Goal: Information Seeking & Learning: Learn about a topic

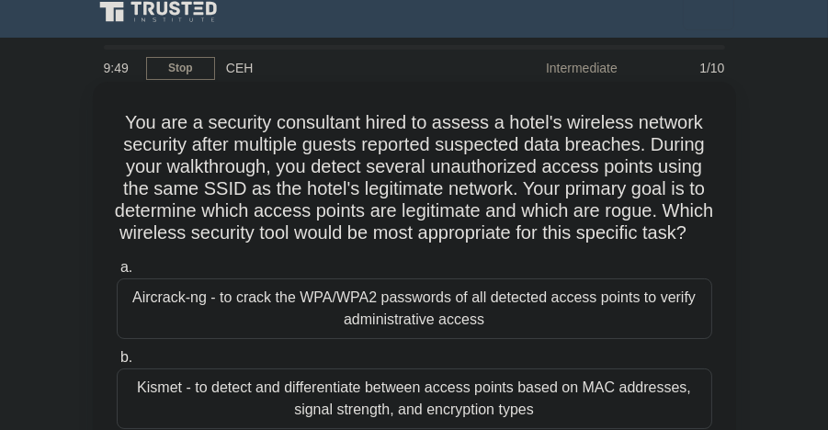
drag, startPoint x: 121, startPoint y: 125, endPoint x: 429, endPoint y: 258, distance: 335.6
click at [429, 245] on h5 "You are a security consultant hired to assess a hotel's wireless network securi…" at bounding box center [414, 178] width 599 height 134
drag, startPoint x: 429, startPoint y: 258, endPoint x: 407, endPoint y: 267, distance: 23.6
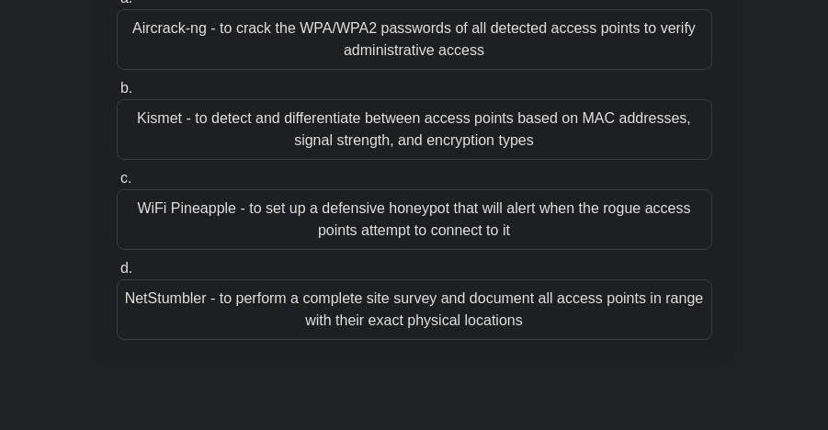
scroll to position [294, 0]
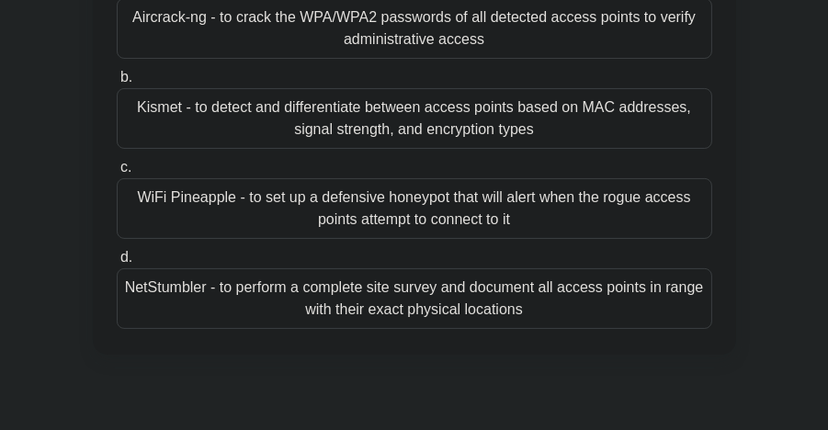
click at [587, 133] on div "Kismet - to detect and differentiate between access points based on MAC address…" at bounding box center [415, 118] width 596 height 61
click at [117, 84] on input "b. Kismet - to detect and differentiate between access points based on MAC addr…" at bounding box center [117, 78] width 0 height 12
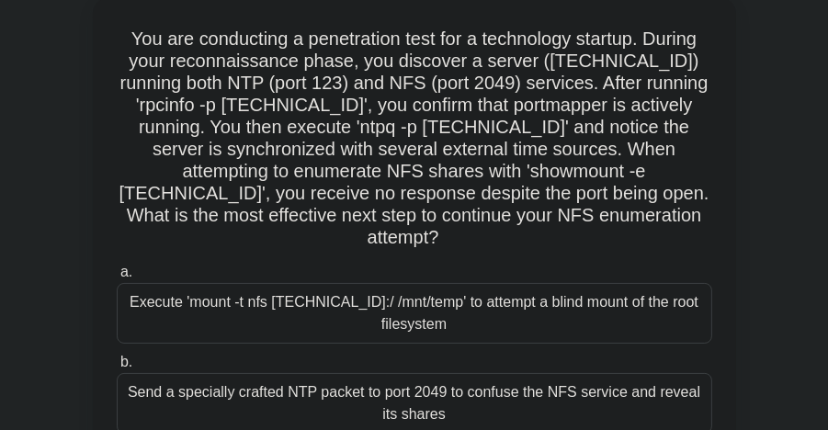
scroll to position [0, 0]
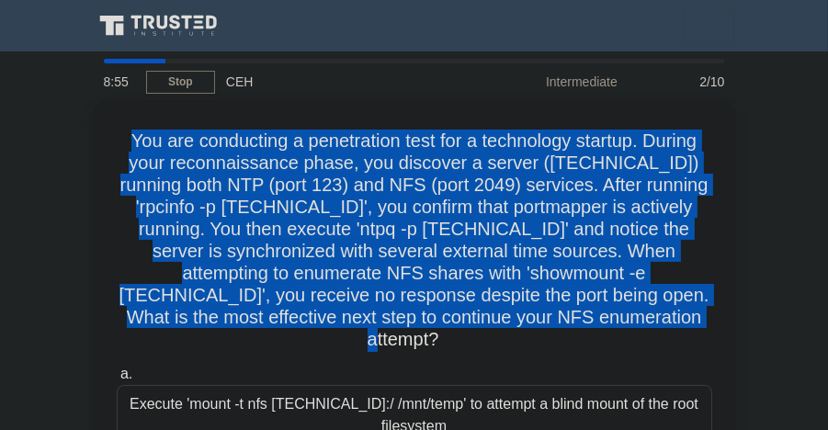
drag, startPoint x: 122, startPoint y: 136, endPoint x: 743, endPoint y: 306, distance: 643.5
click at [743, 306] on div "You are conducting a penetration test for a technology startup. During your rec…" at bounding box center [415, 432] width 662 height 664
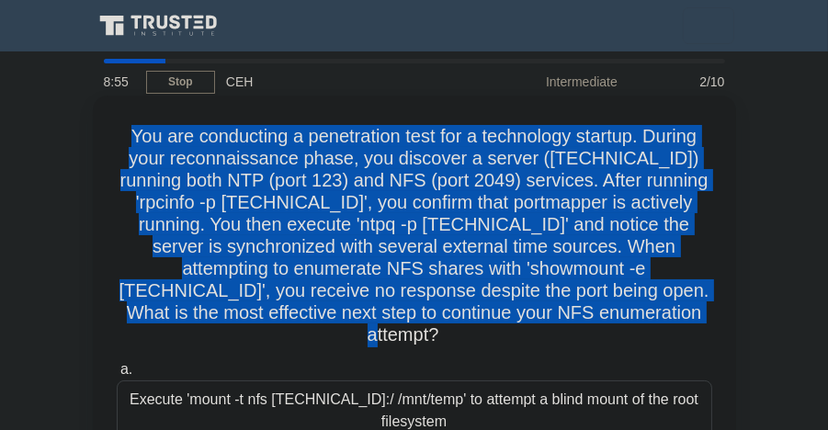
drag, startPoint x: 743, startPoint y: 306, endPoint x: 531, endPoint y: 229, distance: 225.1
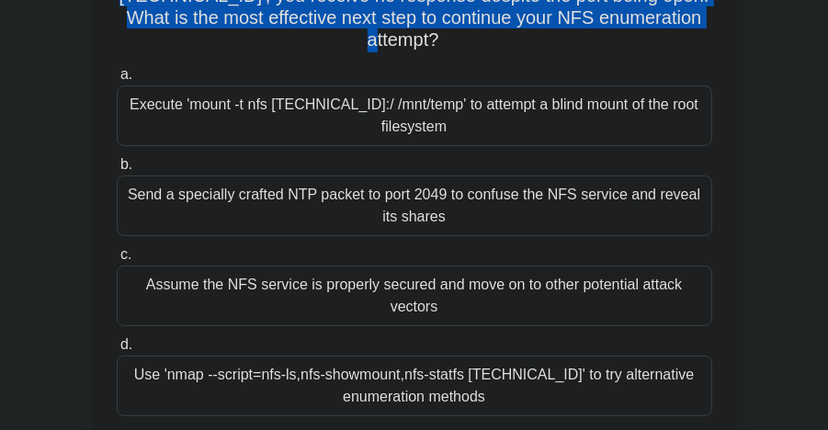
scroll to position [292, 0]
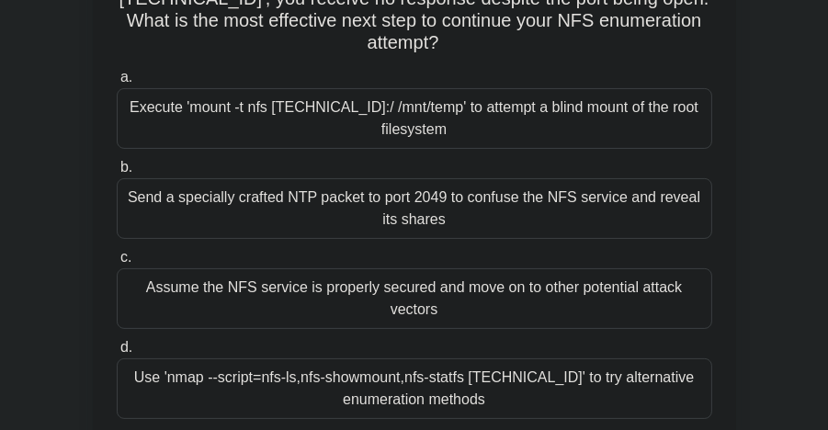
click at [523, 111] on div "Execute 'mount -t nfs 192.168.5.20:/ /mnt/temp' to attempt a blind mount of the…" at bounding box center [415, 118] width 596 height 61
click at [117, 84] on input "a. Execute 'mount -t nfs 192.168.5.20:/ /mnt/temp' to attempt a blind mount of …" at bounding box center [117, 78] width 0 height 12
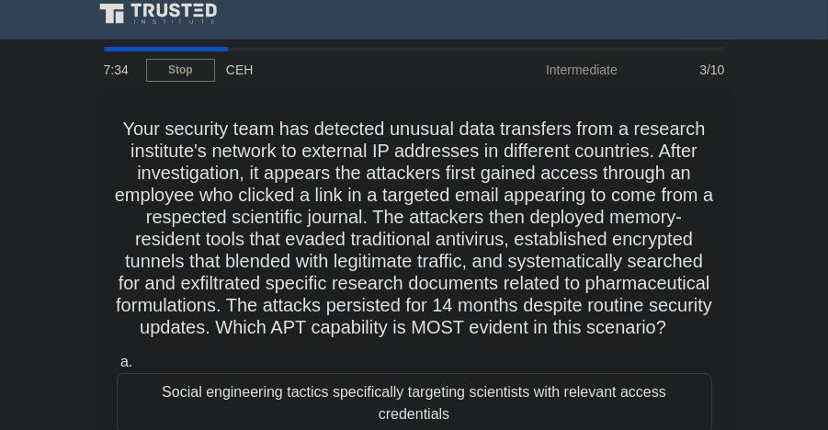
scroll to position [0, 0]
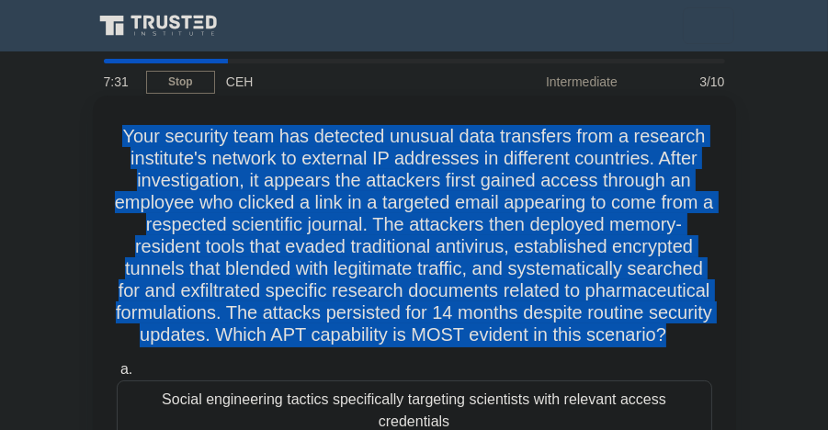
drag, startPoint x: 17, startPoint y: 72, endPoint x: 121, endPoint y: 140, distance: 124.2
click at [121, 140] on h5 "Your security team has detected unusual data transfers from a research institut…" at bounding box center [414, 236] width 599 height 222
drag, startPoint x: 121, startPoint y: 140, endPoint x: 147, endPoint y: 141, distance: 25.8
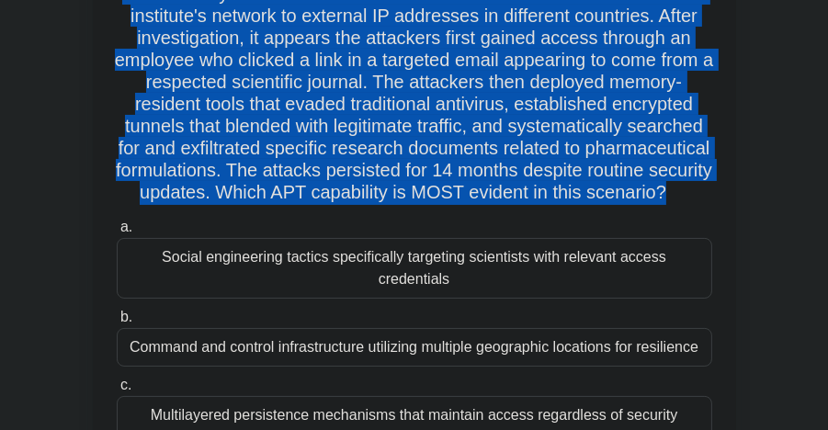
scroll to position [115, 0]
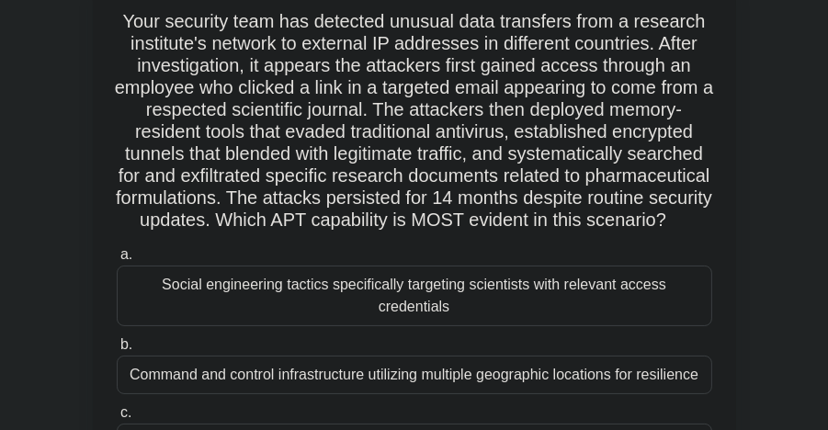
click at [604, 305] on div "Social engineering tactics specifically targeting scientists with relevant acce…" at bounding box center [415, 296] width 596 height 61
click at [117, 261] on input "a. Social engineering tactics specifically targeting scientists with relevant a…" at bounding box center [117, 255] width 0 height 12
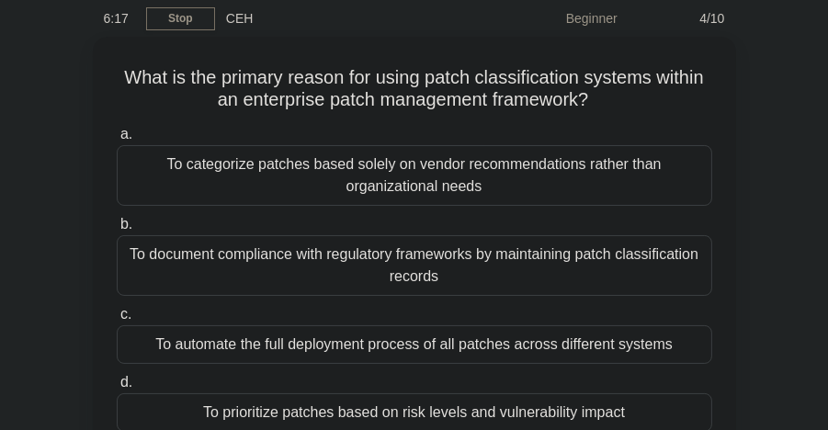
scroll to position [0, 0]
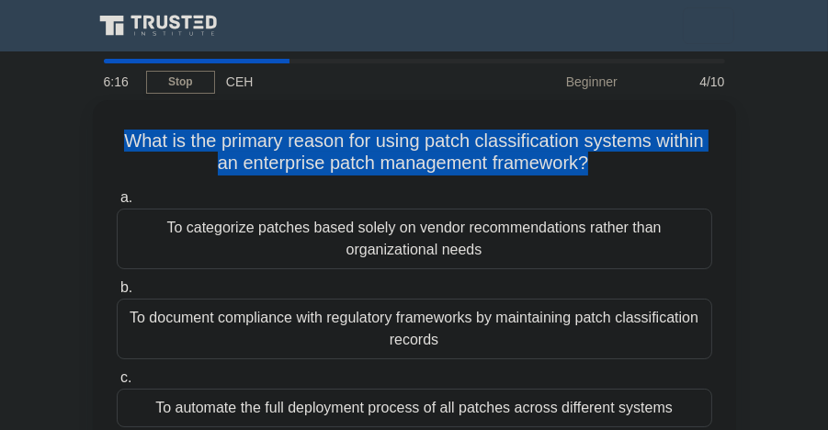
drag, startPoint x: 584, startPoint y: 159, endPoint x: 10, endPoint y: 136, distance: 574.2
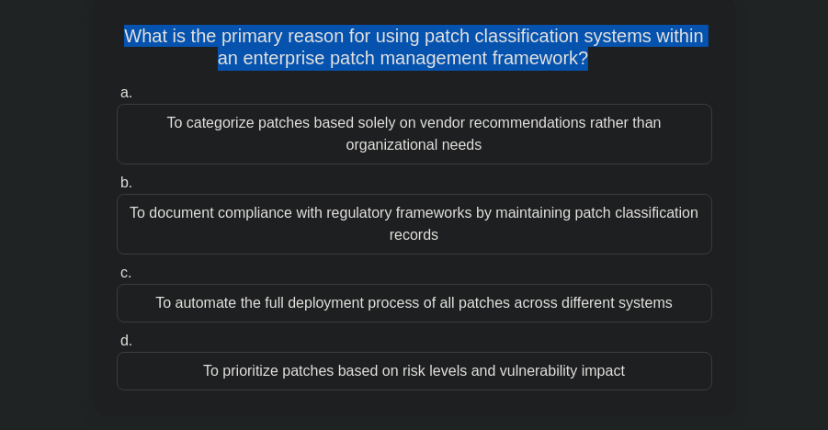
scroll to position [99, 0]
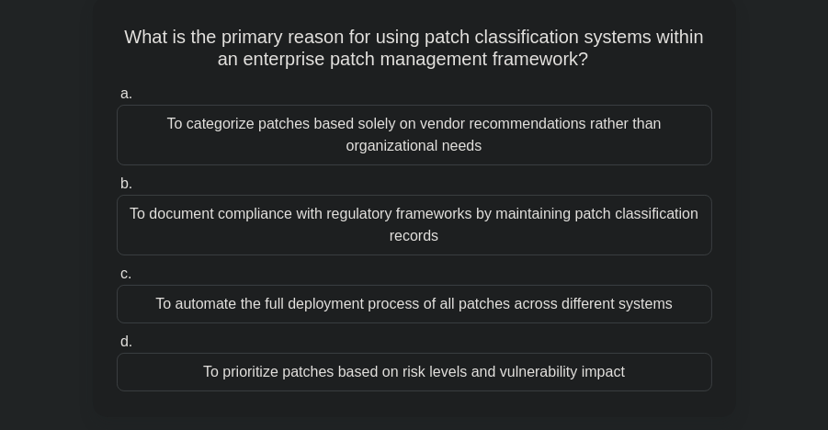
click at [552, 375] on div "To prioritize patches based on risk levels and vulnerability impact" at bounding box center [415, 372] width 596 height 39
click at [117, 348] on input "d. To prioritize patches based on risk levels and vulnerability impact" at bounding box center [117, 342] width 0 height 12
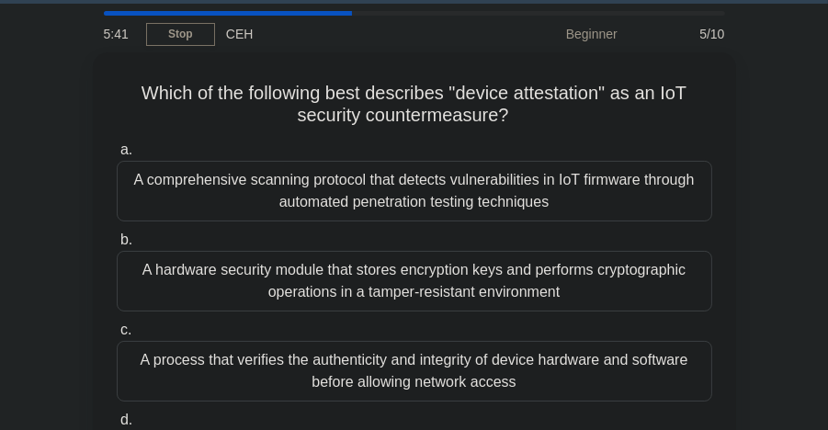
scroll to position [0, 0]
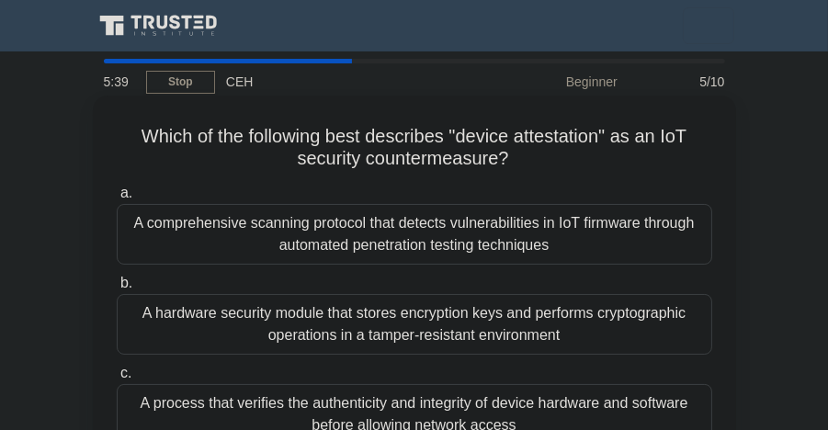
drag, startPoint x: 150, startPoint y: 133, endPoint x: 599, endPoint y: 156, distance: 450.2
click at [599, 156] on h5 "Which of the following best describes "device attestation" as an IoT security c…" at bounding box center [414, 148] width 599 height 46
drag, startPoint x: 599, startPoint y: 156, endPoint x: 481, endPoint y: 129, distance: 121.8
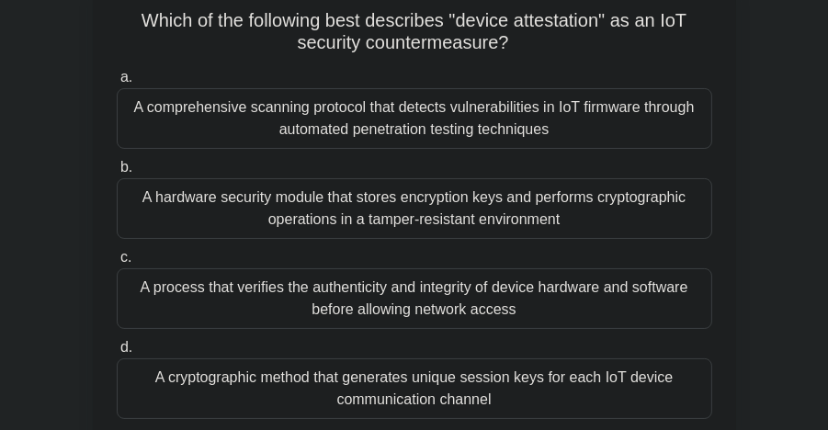
scroll to position [114, 0]
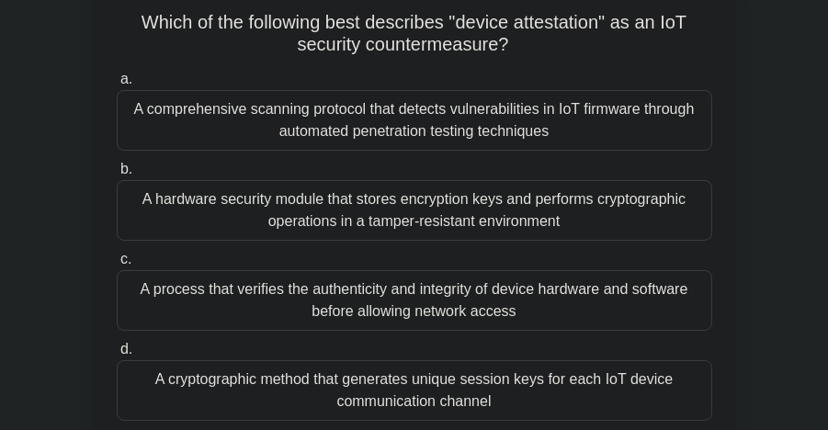
click at [656, 123] on div "A comprehensive scanning protocol that detects vulnerabilities in IoT firmware …" at bounding box center [415, 120] width 596 height 61
click at [117, 86] on input "a. A comprehensive scanning protocol that detects vulnerabilities in IoT firmwa…" at bounding box center [117, 80] width 0 height 12
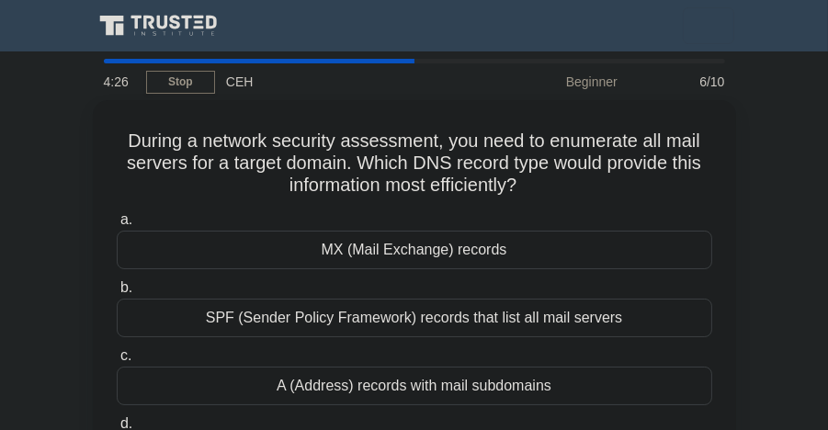
scroll to position [0, 0]
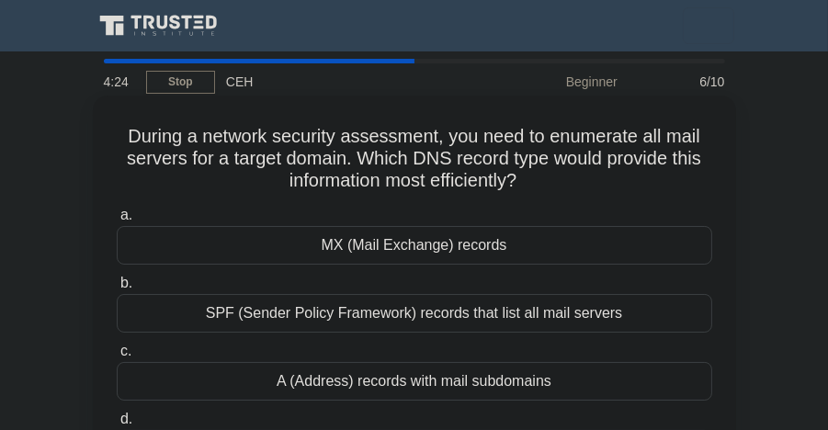
drag, startPoint x: 547, startPoint y: 180, endPoint x: 101, endPoint y: 143, distance: 447.4
click at [101, 143] on div "During a network security assessment, you need to enumerate all mail servers fo…" at bounding box center [414, 295] width 629 height 384
drag, startPoint x: 101, startPoint y: 143, endPoint x: 167, endPoint y: 131, distance: 67.4
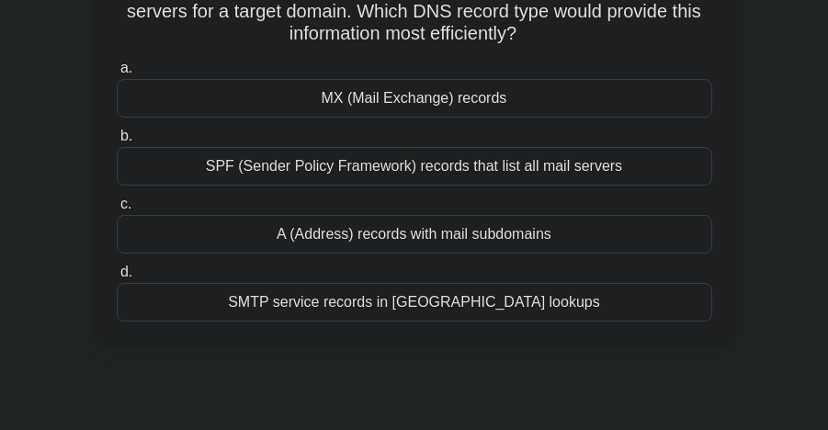
scroll to position [156, 0]
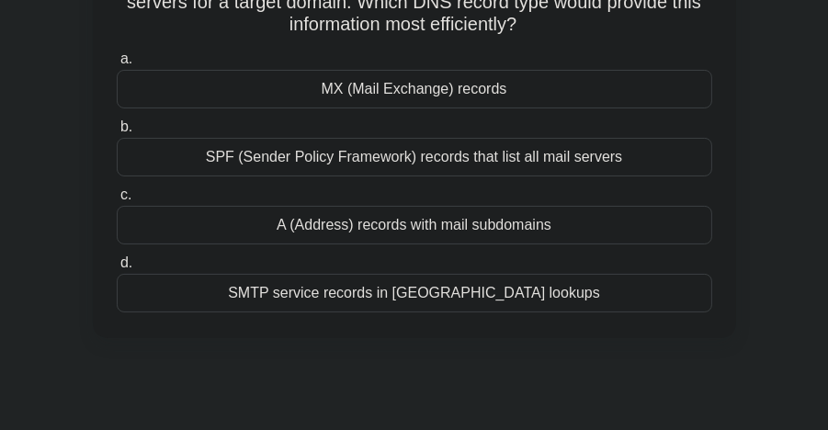
click at [482, 100] on div "MX (Mail Exchange) records" at bounding box center [415, 89] width 596 height 39
click at [117, 65] on input "a. MX (Mail Exchange) records" at bounding box center [117, 59] width 0 height 12
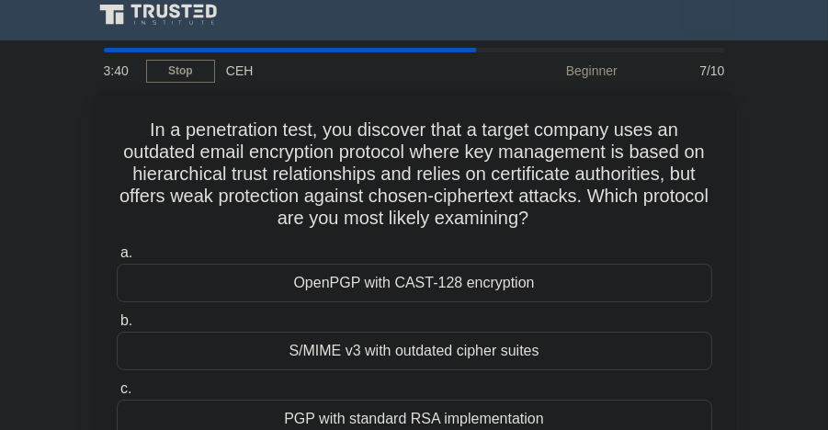
scroll to position [0, 0]
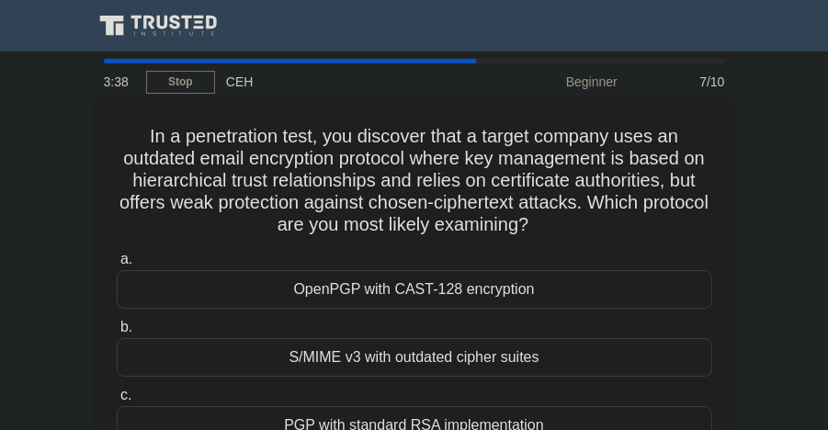
drag, startPoint x: 148, startPoint y: 134, endPoint x: 672, endPoint y: 237, distance: 534.1
click at [672, 237] on div "In a penetration test, you discover that a target company uses an outdated emai…" at bounding box center [414, 317] width 629 height 428
drag, startPoint x: 672, startPoint y: 237, endPoint x: 494, endPoint y: 186, distance: 185.6
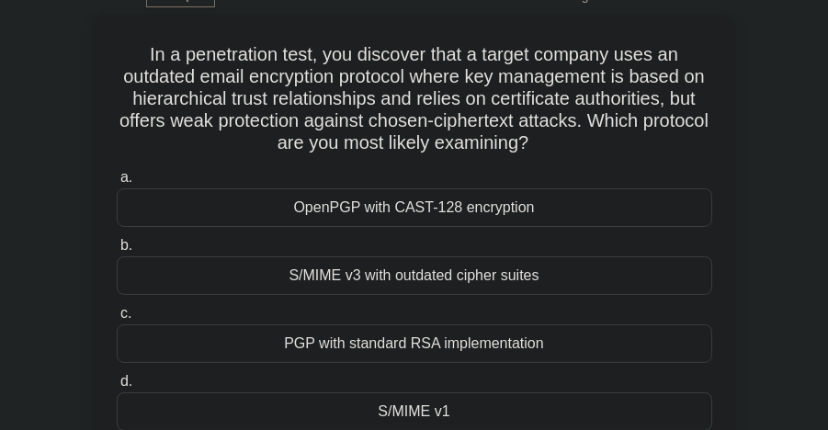
scroll to position [94, 0]
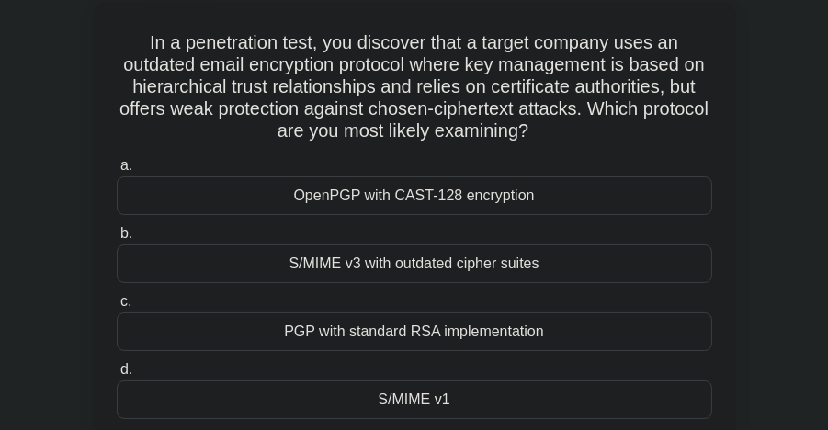
click at [507, 394] on div "S/MIME v1" at bounding box center [415, 400] width 596 height 39
click at [117, 376] on input "d. S/MIME v1" at bounding box center [117, 370] width 0 height 12
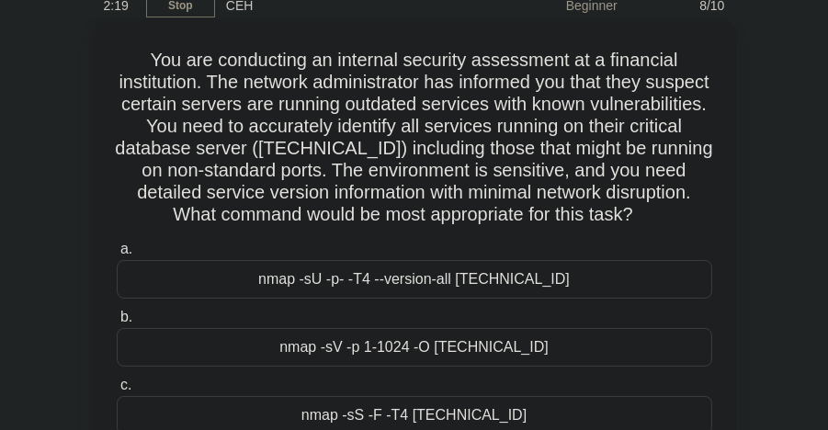
scroll to position [0, 0]
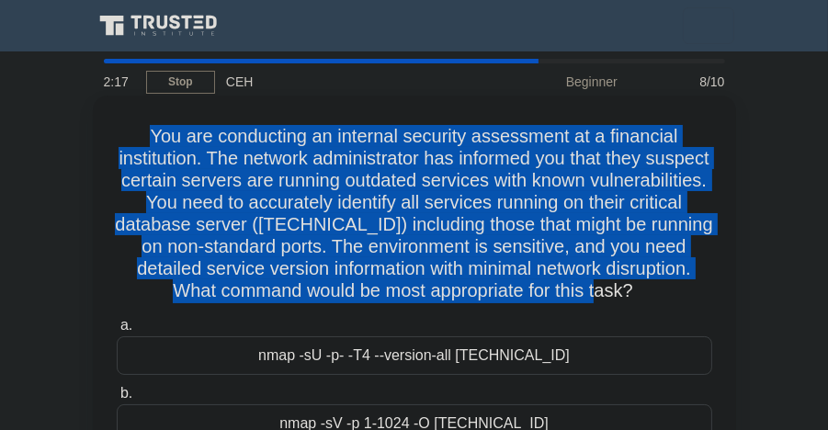
drag, startPoint x: 147, startPoint y: 137, endPoint x: 732, endPoint y: 294, distance: 605.5
click at [732, 294] on div "You are conducting an internal security assessment at a financial institution. …" at bounding box center [415, 350] width 644 height 509
drag, startPoint x: 732, startPoint y: 294, endPoint x: 576, endPoint y: 250, distance: 161.5
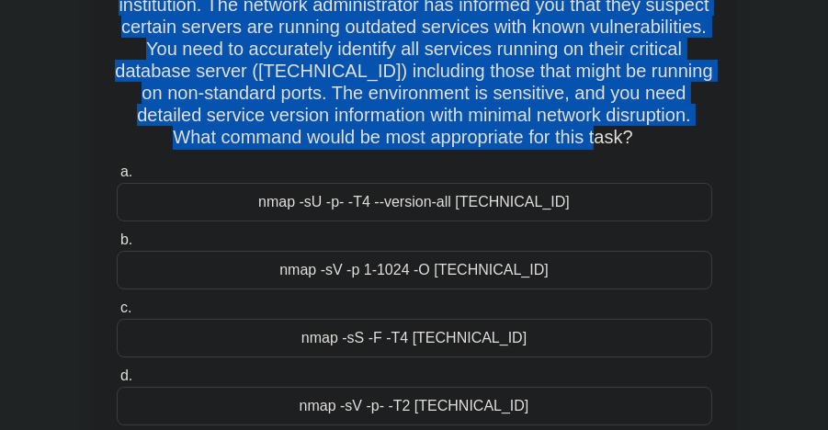
scroll to position [184, 0]
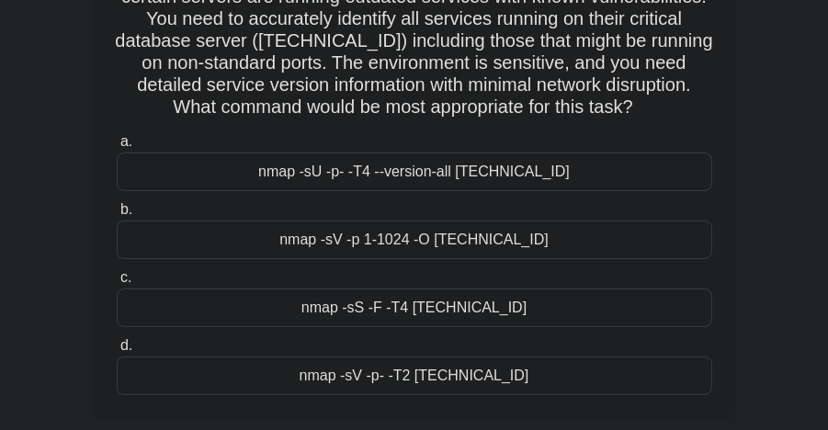
click at [441, 379] on div "nmap -sV -p- -T2 10.0.0.15" at bounding box center [415, 376] width 596 height 39
click at [117, 352] on input "d. nmap -sV -p- -T2 10.0.0.15" at bounding box center [117, 346] width 0 height 12
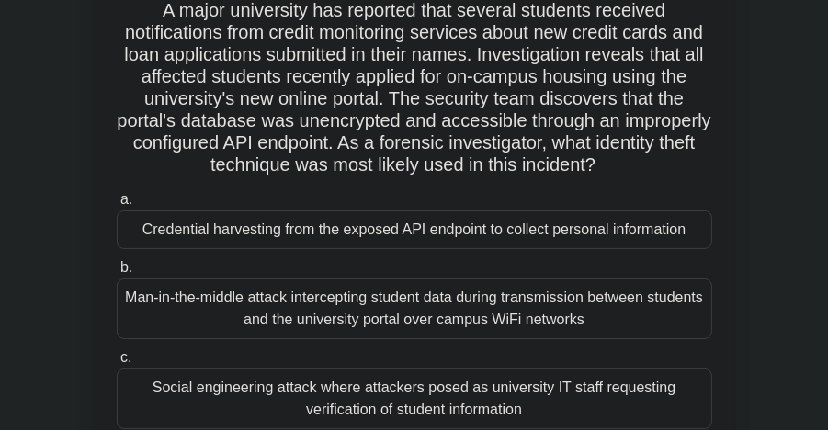
scroll to position [0, 0]
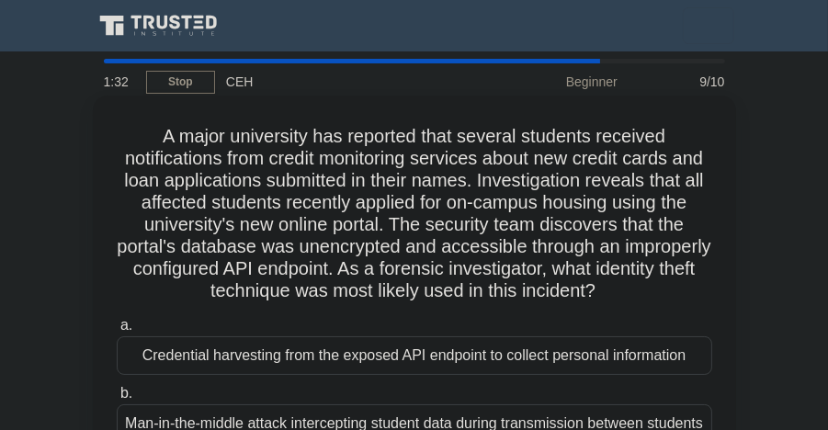
drag, startPoint x: 660, startPoint y: 288, endPoint x: 112, endPoint y: 134, distance: 569.1
click at [112, 134] on div "A major university has reported that several students received notifications fr…" at bounding box center [414, 383] width 629 height 561
drag, startPoint x: 112, startPoint y: 134, endPoint x: 222, endPoint y: 193, distance: 125.0
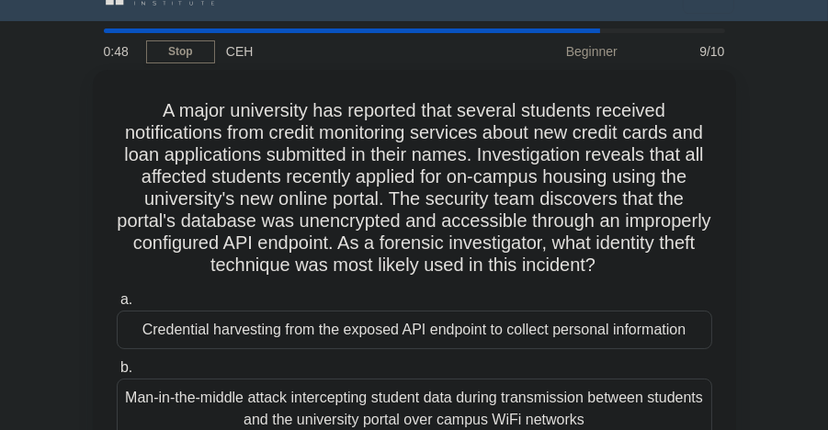
scroll to position [23, 0]
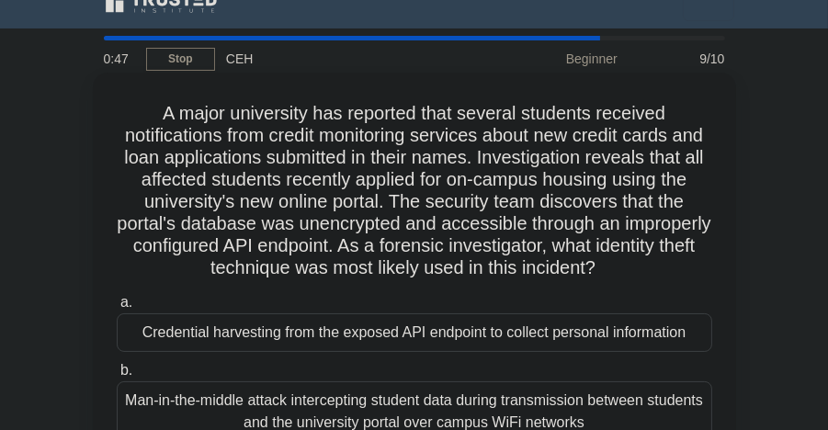
click at [660, 341] on div "Credential harvesting from the exposed API endpoint to collect personal informa…" at bounding box center [415, 333] width 596 height 39
click at [117, 309] on input "a. Credential harvesting from the exposed API endpoint to collect personal info…" at bounding box center [117, 303] width 0 height 12
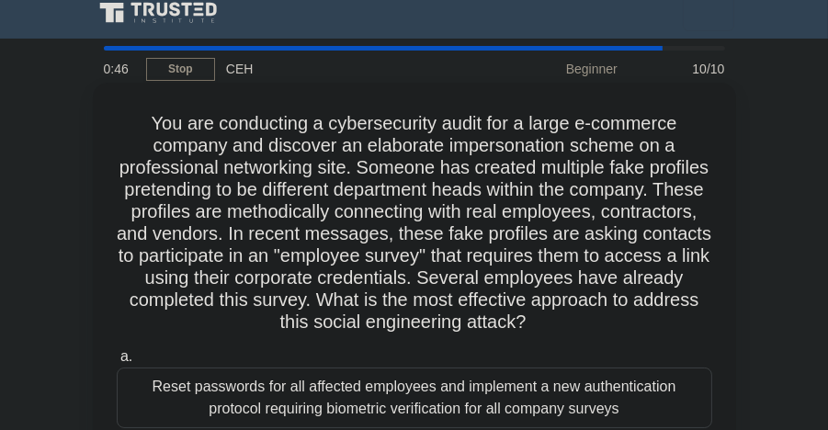
scroll to position [0, 0]
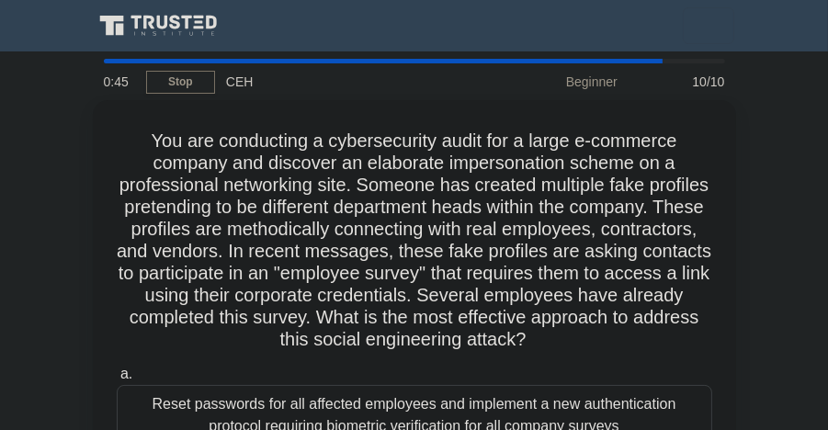
drag, startPoint x: 142, startPoint y: 131, endPoint x: 745, endPoint y: 382, distance: 653.6
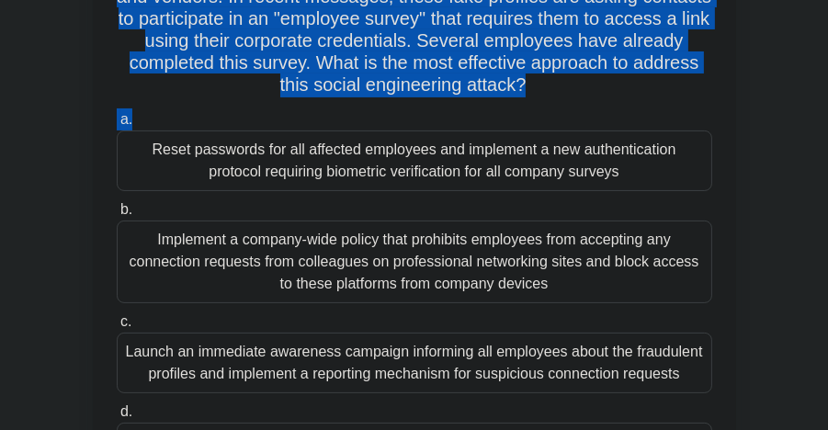
scroll to position [257, 0]
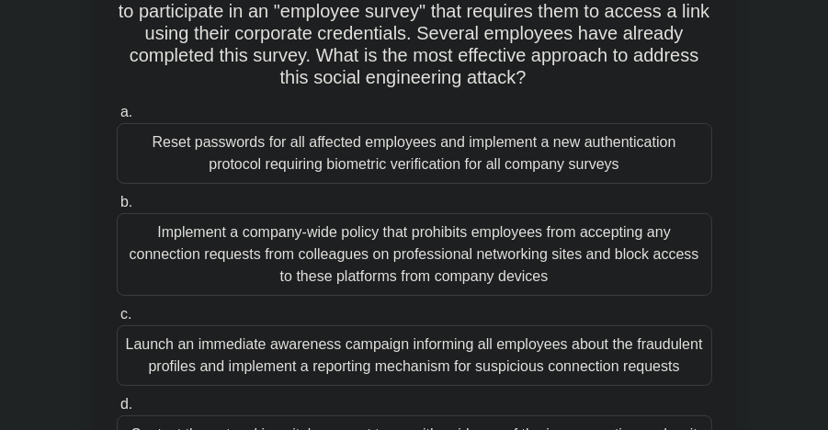
click at [593, 355] on div "Launch an immediate awareness campaign informing all employees about the fraudu…" at bounding box center [415, 355] width 596 height 61
click at [117, 321] on input "c. Launch an immediate awareness campaign informing all employees about the fra…" at bounding box center [117, 315] width 0 height 12
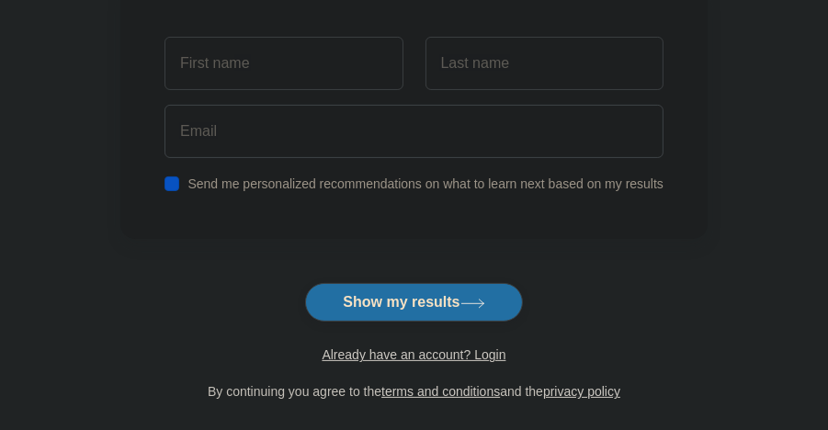
scroll to position [306, 0]
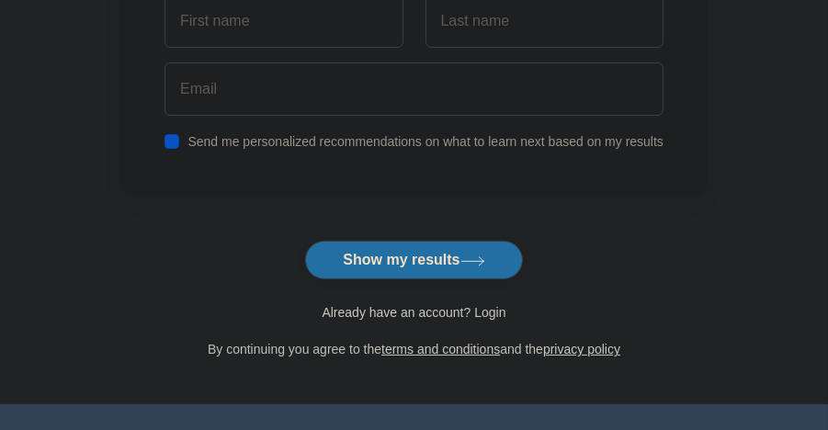
click at [482, 311] on link "Already have an account? Login" at bounding box center [414, 312] width 184 height 15
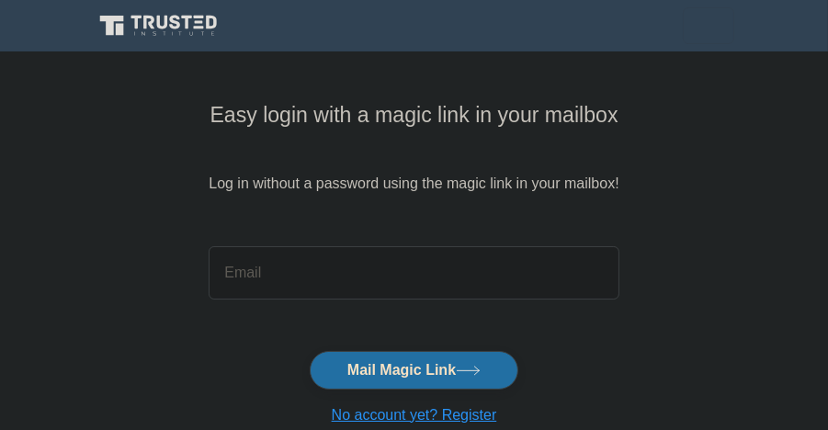
type input "[EMAIL_ADDRESS][DOMAIN_NAME]"
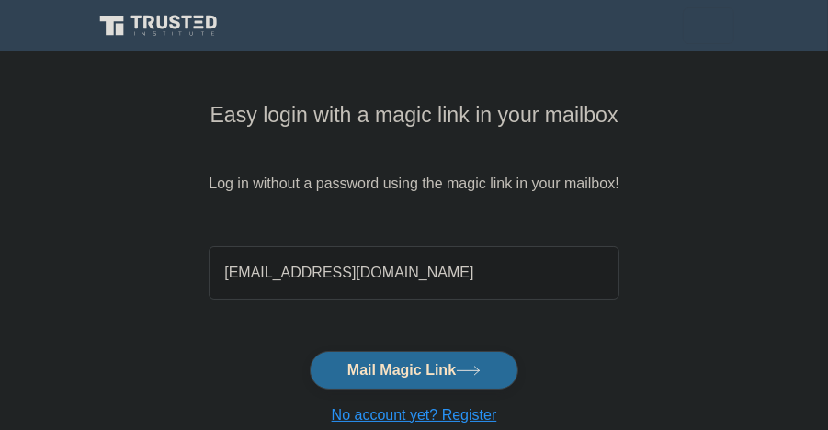
click at [369, 355] on button "Mail Magic Link" at bounding box center [414, 370] width 209 height 39
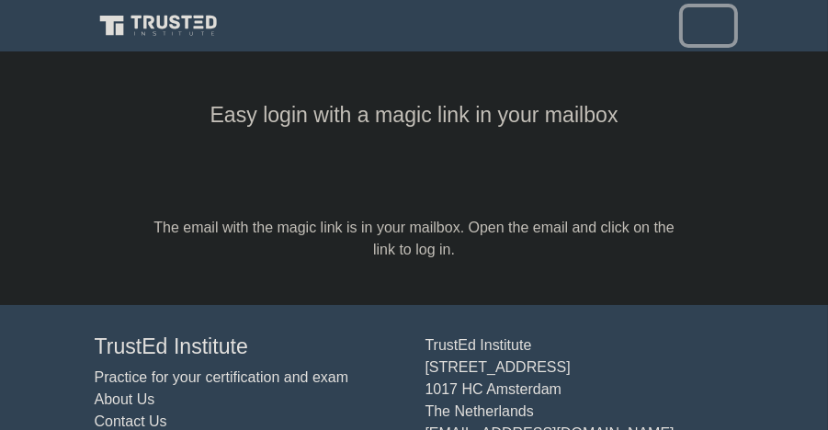
click at [705, 25] on span "Toggle navigation" at bounding box center [709, 26] width 28 height 28
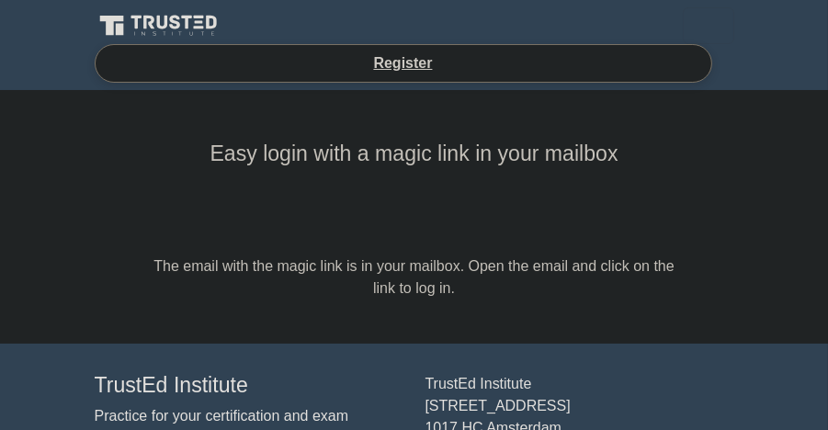
click at [187, 28] on icon at bounding box center [161, 26] width 132 height 27
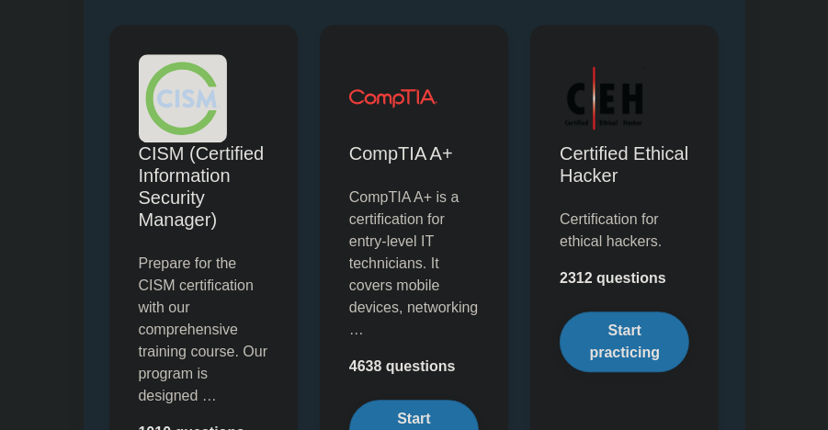
scroll to position [3854, 0]
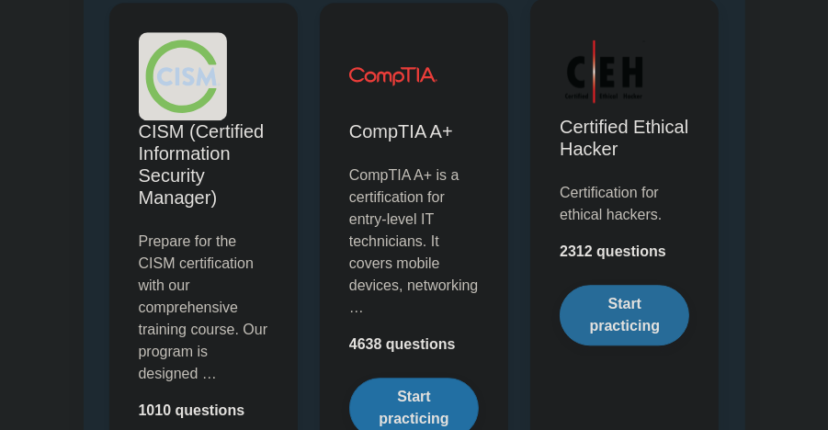
click at [616, 304] on link "Start practicing" at bounding box center [625, 315] width 130 height 61
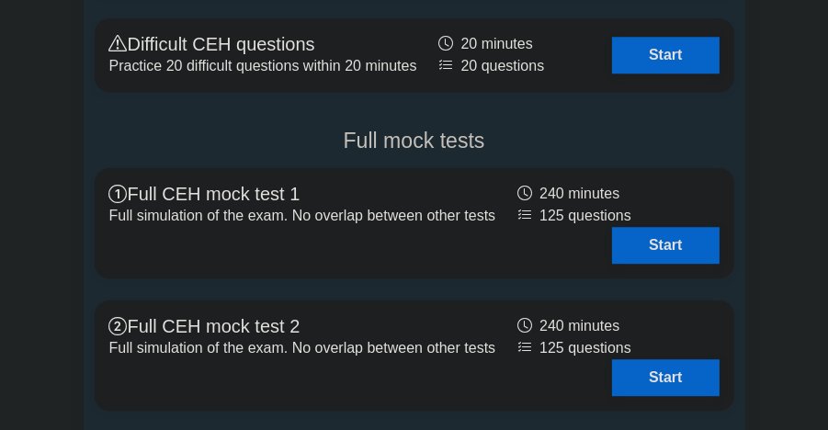
scroll to position [4073, 0]
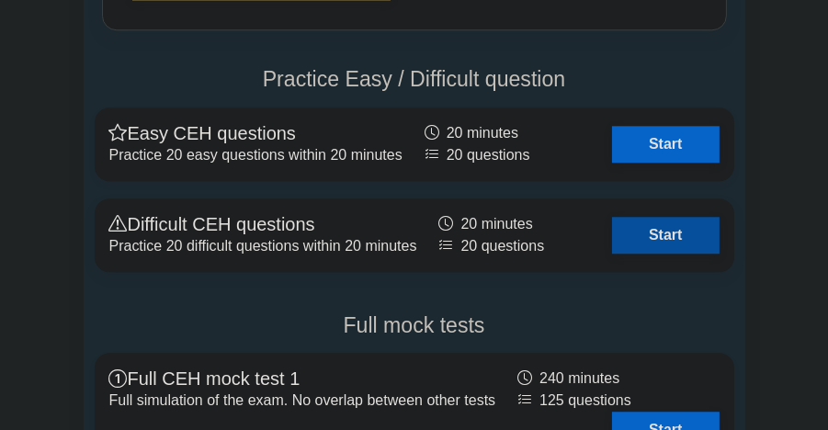
click at [672, 230] on link "Start" at bounding box center [665, 235] width 107 height 37
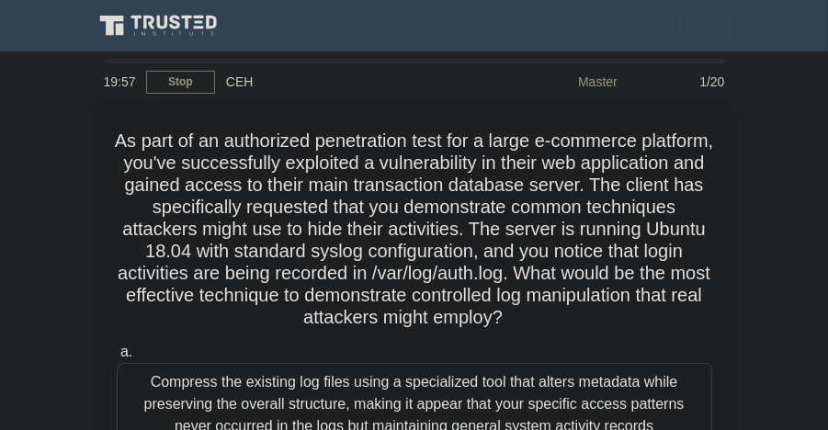
drag, startPoint x: 145, startPoint y: 133, endPoint x: 736, endPoint y: 318, distance: 619.4
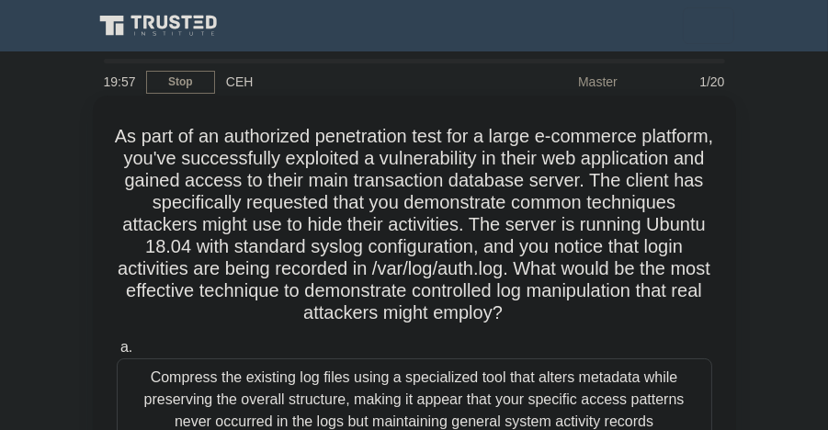
drag, startPoint x: 736, startPoint y: 318, endPoint x: 555, endPoint y: 240, distance: 197.3
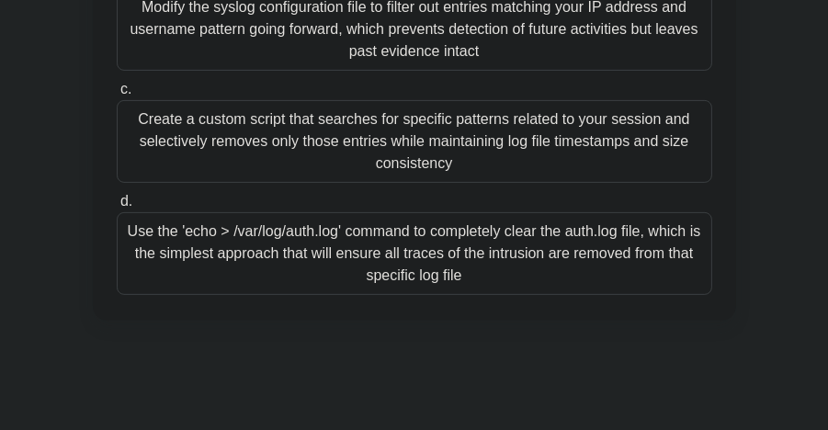
scroll to position [540, 0]
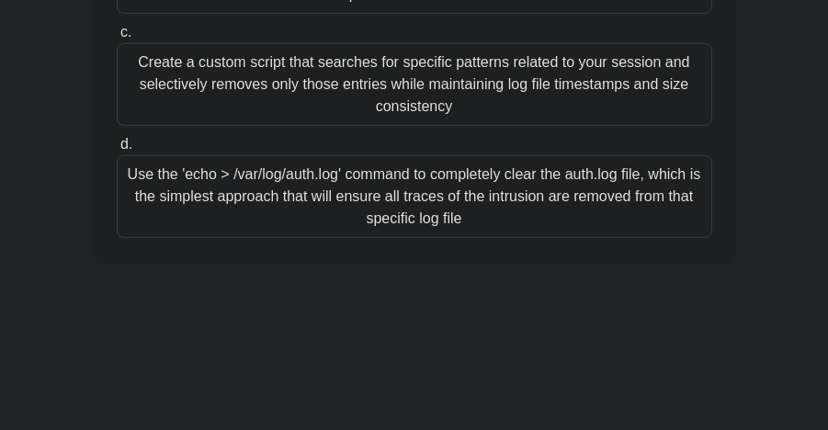
drag, startPoint x: 103, startPoint y: 49, endPoint x: 608, endPoint y: 236, distance: 538.5
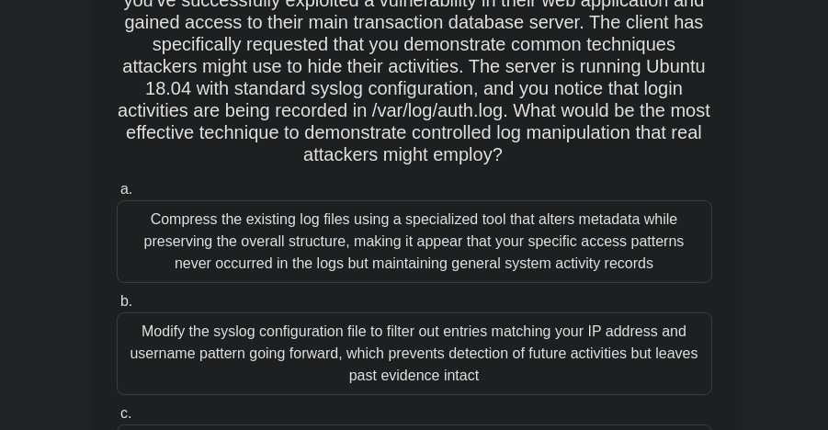
scroll to position [173, 0]
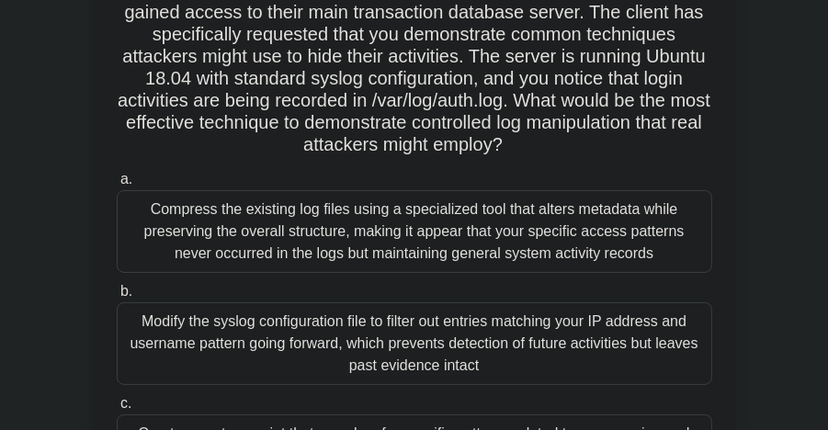
click at [793, 230] on main "18:28 Stop CEH Master 1/20 As part of an authorized penetration test for a larg…" at bounding box center [414, 346] width 828 height 934
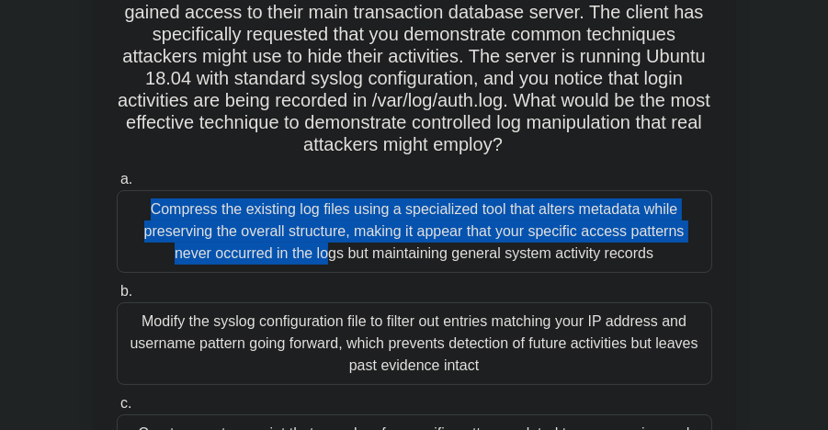
drag, startPoint x: 827, startPoint y: 169, endPoint x: 828, endPoint y: 202, distance: 33.1
click at [827, 202] on html "Register 18:26 Stop CEH" at bounding box center [414, 320] width 828 height 986
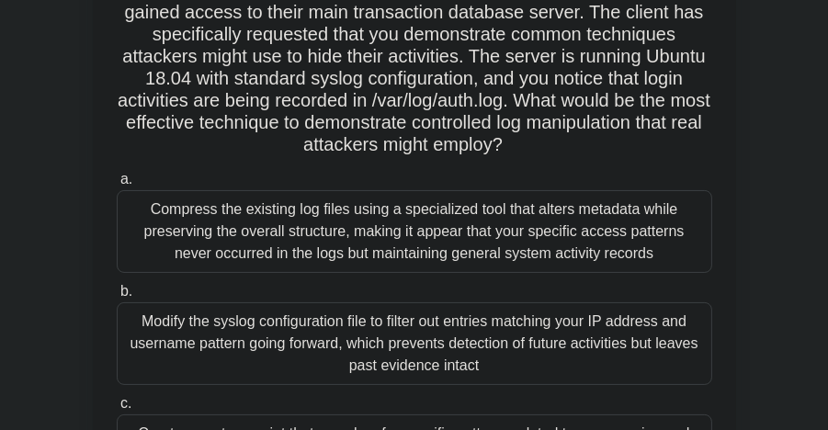
drag, startPoint x: 828, startPoint y: 202, endPoint x: 824, endPoint y: 245, distance: 42.5
click at [810, 251] on main "18:24 Stop CEH Master 1/20 As part of an authorized penetration test for a larg…" at bounding box center [414, 346] width 828 height 934
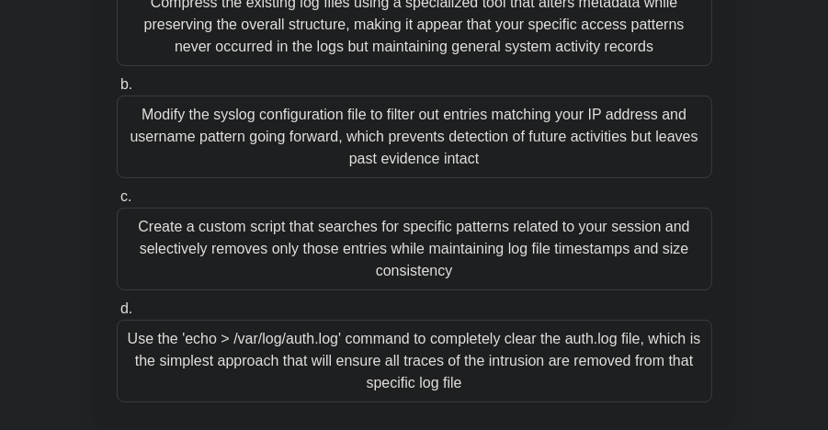
scroll to position [381, 0]
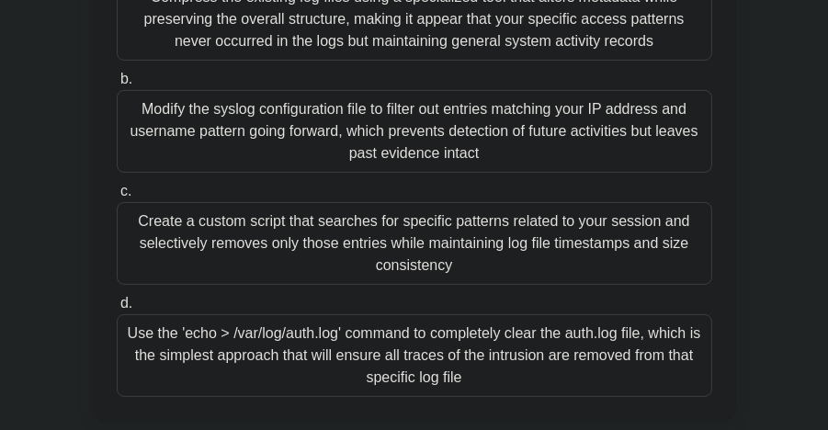
click at [442, 347] on div "Use the 'echo > /var/log/auth.log' command to completely clear the auth.log fil…" at bounding box center [415, 355] width 596 height 83
click at [117, 310] on input "d. Use the 'echo > /var/log/auth.log' command to completely clear the auth.log …" at bounding box center [117, 304] width 0 height 12
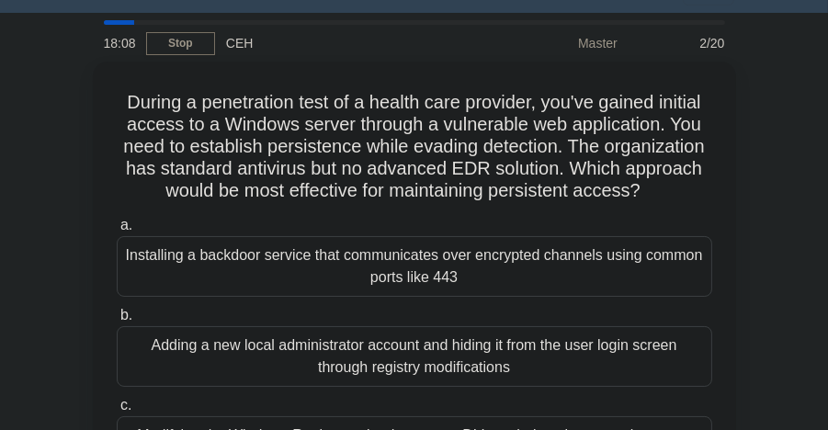
scroll to position [0, 0]
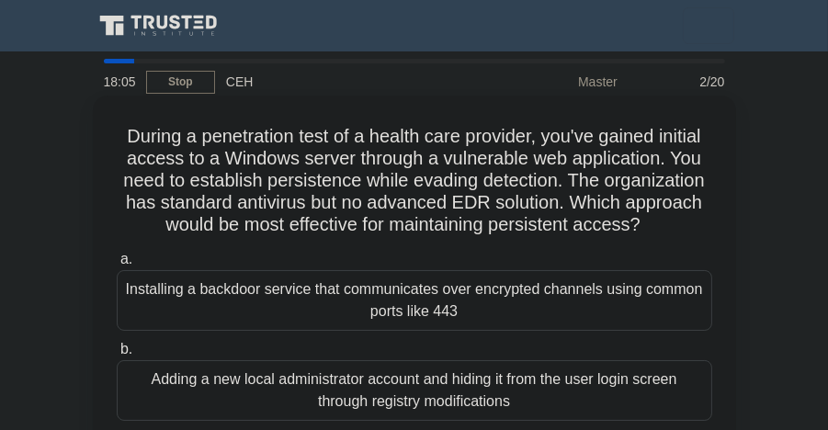
drag, startPoint x: 116, startPoint y: 131, endPoint x: 721, endPoint y: 223, distance: 611.9
click at [721, 223] on div "During a penetration test of a health care provider, you've gained initial acce…" at bounding box center [414, 361] width 629 height 517
drag, startPoint x: 721, startPoint y: 223, endPoint x: 557, endPoint y: 180, distance: 169.3
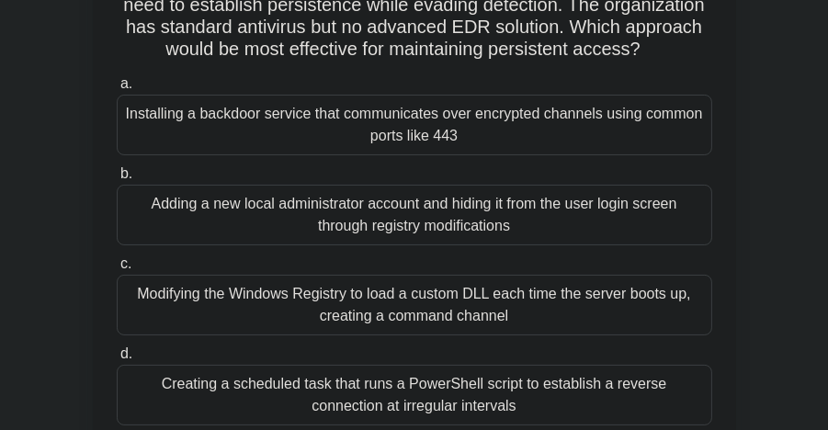
scroll to position [190, 0]
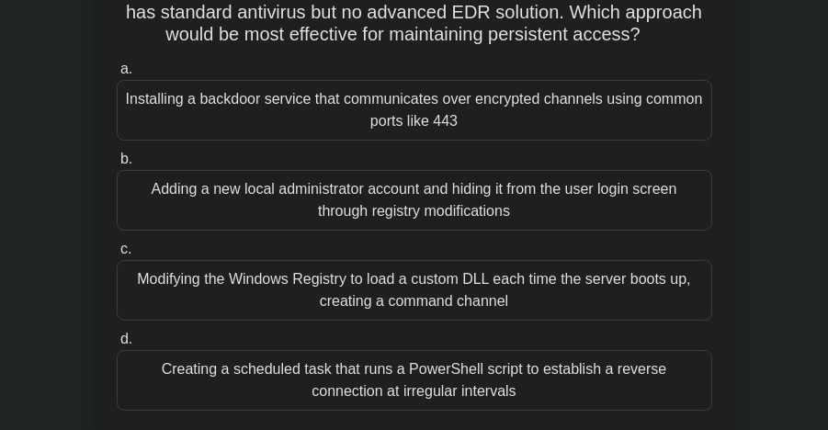
click at [647, 192] on div "Adding a new local administrator account and hiding it from the user login scre…" at bounding box center [415, 200] width 596 height 61
click at [117, 165] on input "b. Adding a new local administrator account and hiding it from the user login s…" at bounding box center [117, 160] width 0 height 12
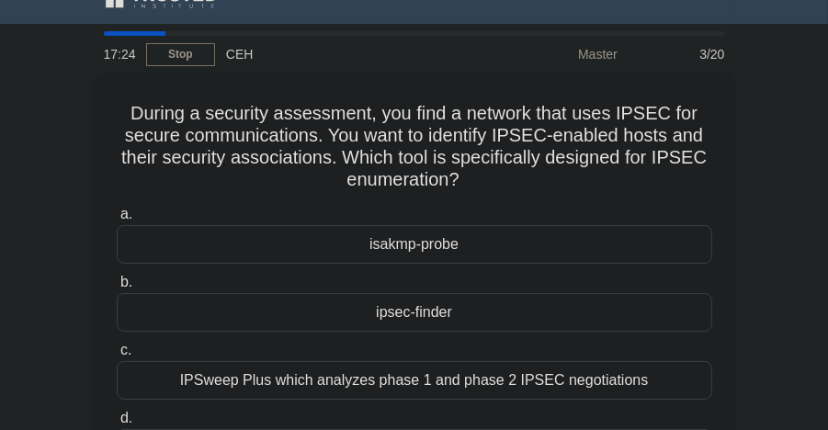
scroll to position [0, 0]
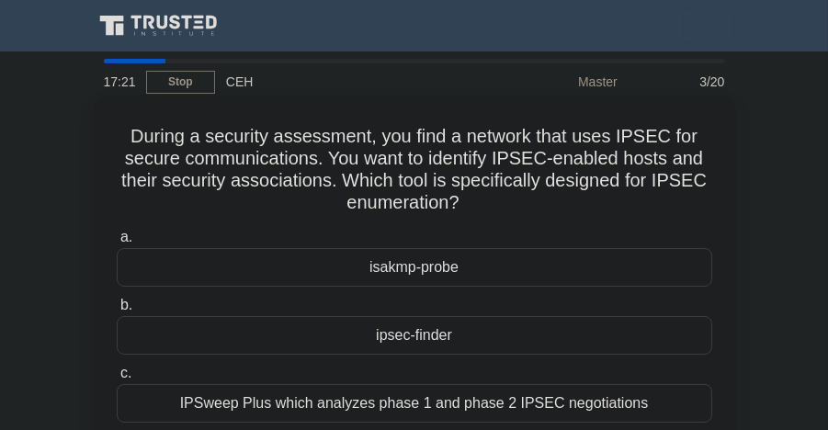
drag, startPoint x: 127, startPoint y: 131, endPoint x: 585, endPoint y: 210, distance: 464.6
click at [585, 210] on h5 "During a security assessment, you find a network that uses IPSEC for secure com…" at bounding box center [414, 170] width 599 height 90
drag, startPoint x: 585, startPoint y: 210, endPoint x: 486, endPoint y: 180, distance: 102.7
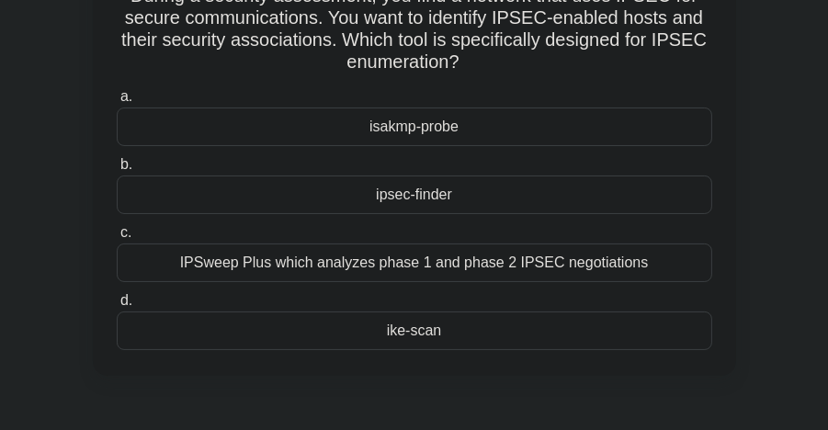
scroll to position [152, 0]
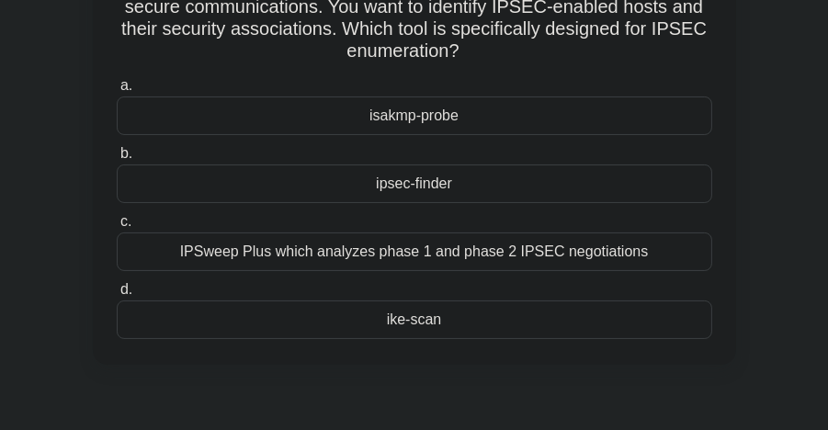
click at [495, 181] on div "ipsec-finder" at bounding box center [415, 184] width 596 height 39
click at [117, 160] on input "b. ipsec-finder" at bounding box center [117, 154] width 0 height 12
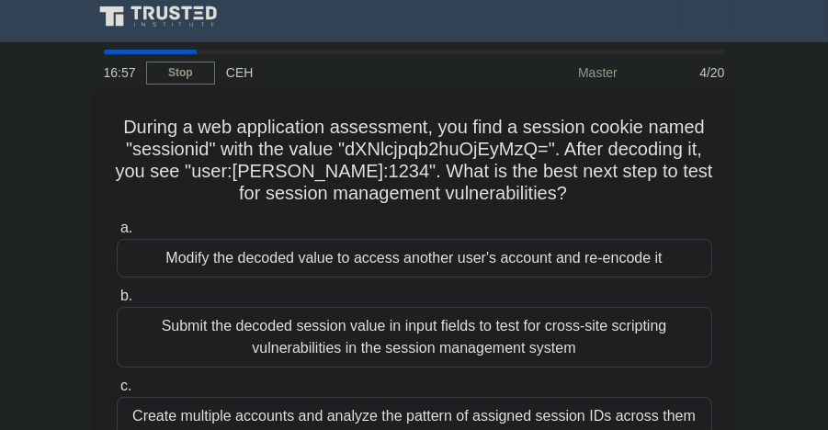
scroll to position [0, 0]
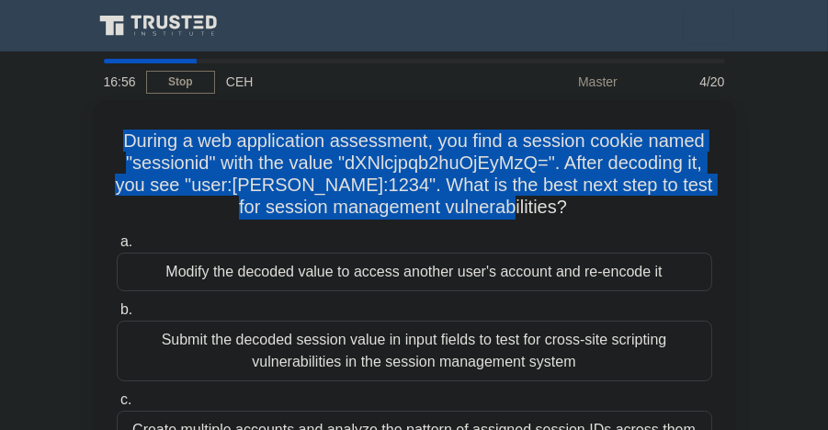
drag, startPoint x: 508, startPoint y: 207, endPoint x: 52, endPoint y: 132, distance: 461.2
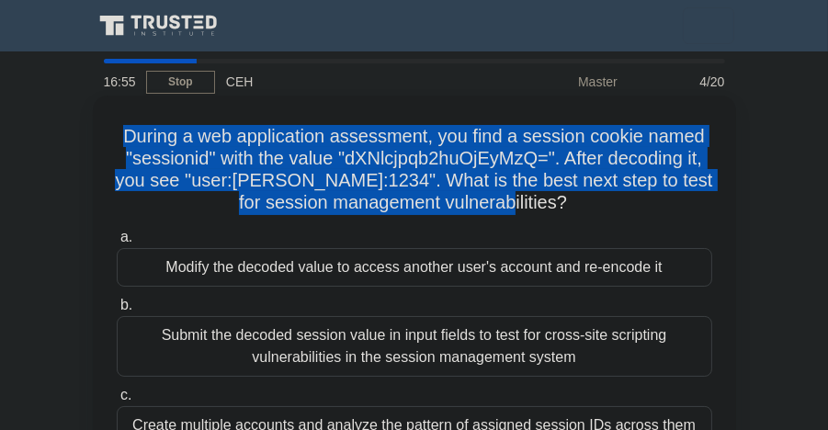
drag, startPoint x: 52, startPoint y: 132, endPoint x: 275, endPoint y: 151, distance: 223.3
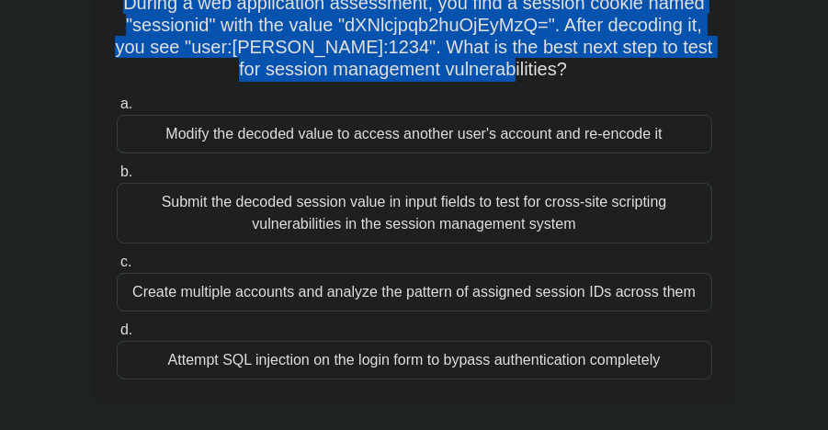
scroll to position [143, 0]
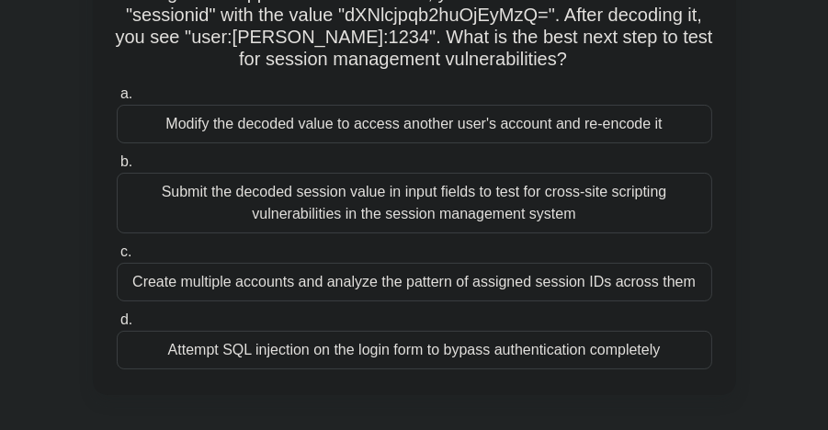
click at [622, 267] on div "Create multiple accounts and analyze the pattern of assigned session IDs across…" at bounding box center [415, 282] width 596 height 39
click at [117, 258] on input "c. Create multiple accounts and analyze the pattern of assigned session IDs acr…" at bounding box center [117, 252] width 0 height 12
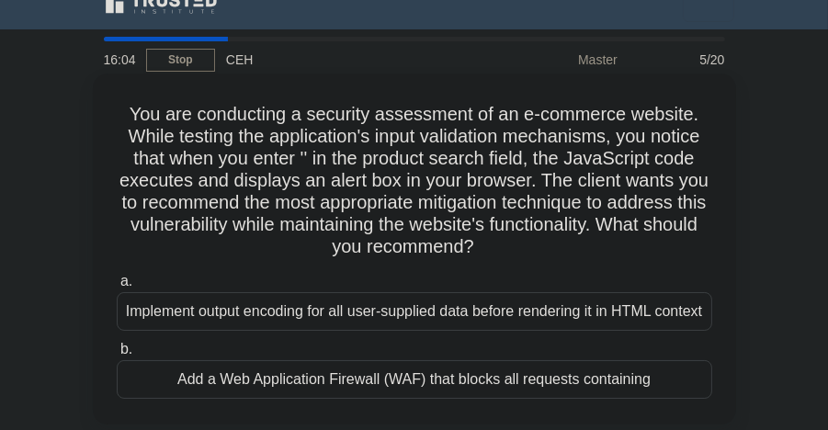
scroll to position [0, 0]
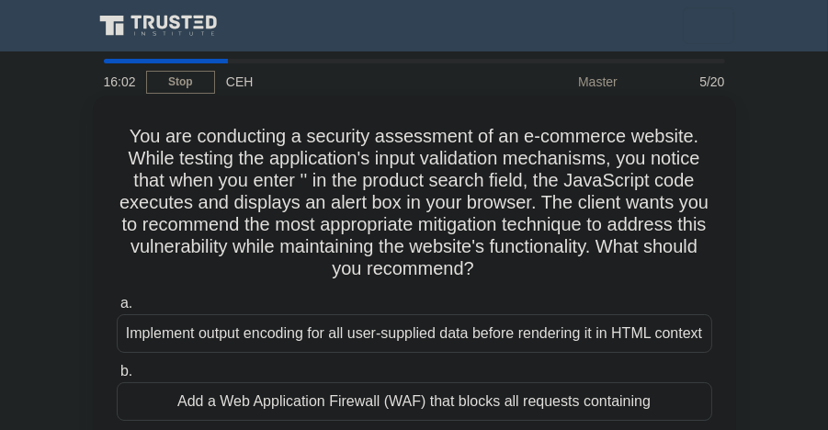
drag, startPoint x: 534, startPoint y: 267, endPoint x: 104, endPoint y: 143, distance: 447.6
click at [104, 143] on div "You are conducting a security assessment of an e-commerce website. While testin…" at bounding box center [414, 271] width 629 height 336
drag, startPoint x: 104, startPoint y: 143, endPoint x: 326, endPoint y: 199, distance: 229.2
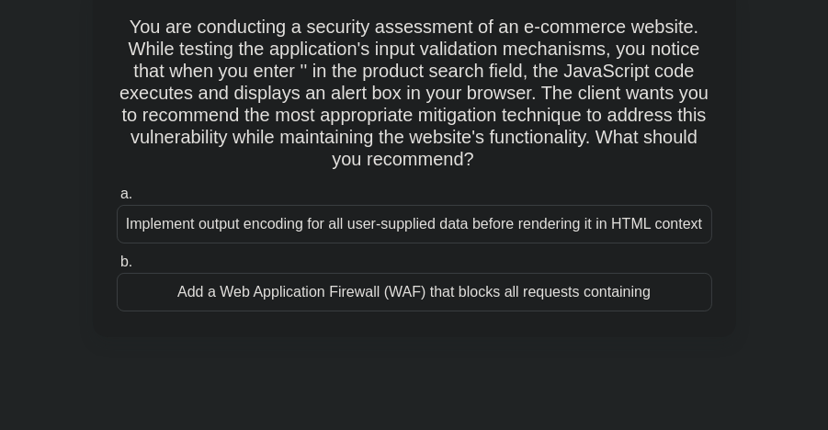
scroll to position [120, 0]
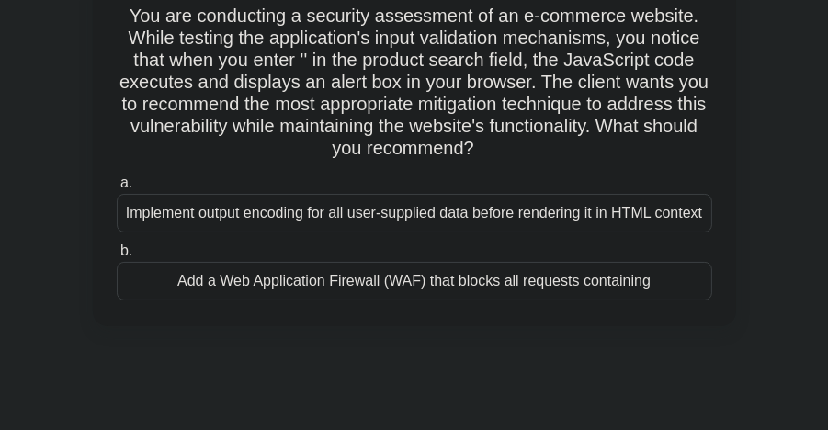
click at [662, 219] on div "Implement output encoding for all user-supplied data before rendering it in HTM…" at bounding box center [415, 213] width 596 height 39
click at [117, 189] on input "a. Implement output encoding for all user-supplied data before rendering it in …" at bounding box center [117, 183] width 0 height 12
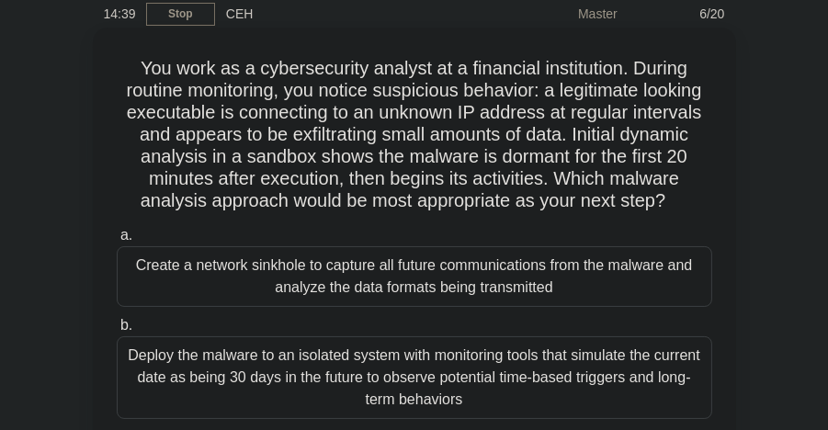
scroll to position [0, 0]
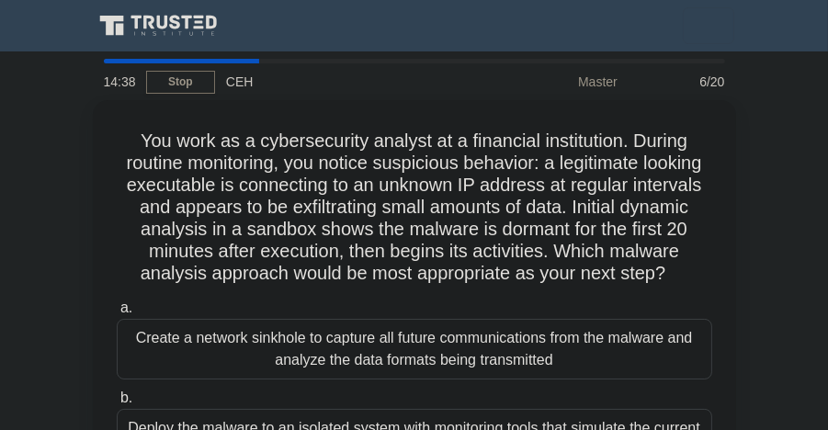
drag, startPoint x: 439, startPoint y: 299, endPoint x: 74, endPoint y: 125, distance: 404.3
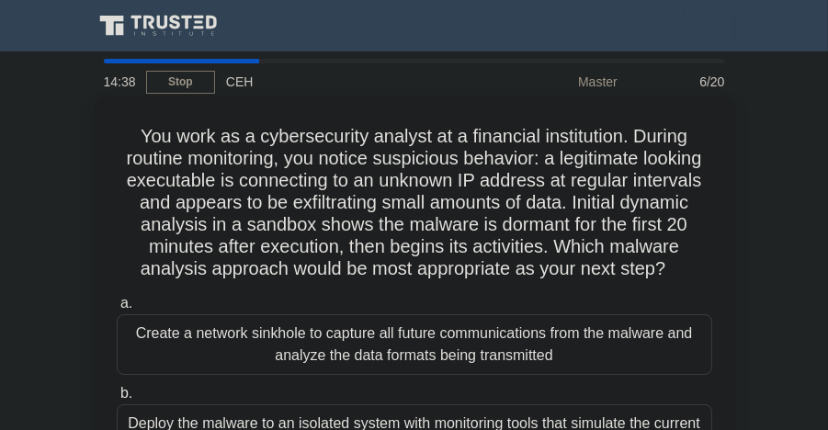
drag, startPoint x: 74, startPoint y: 125, endPoint x: 241, endPoint y: 221, distance: 191.9
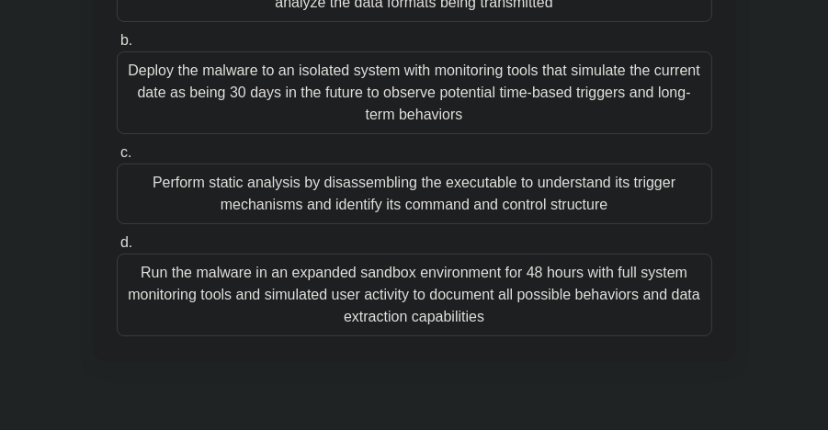
scroll to position [379, 0]
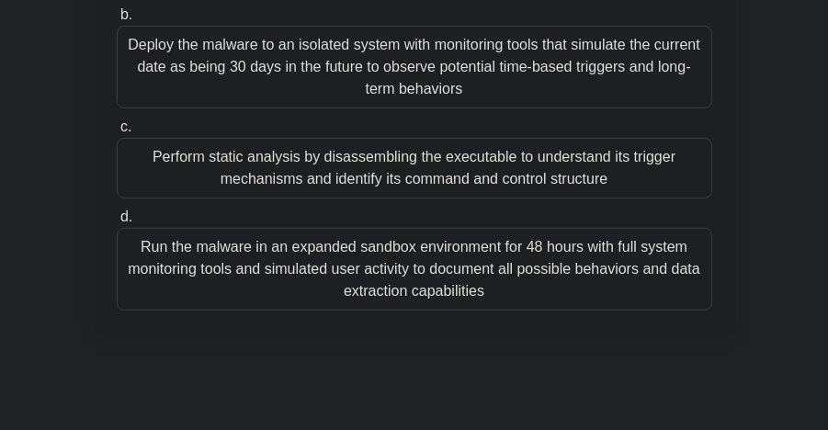
click at [562, 195] on div "Perform static analysis by disassembling the executable to understand its trigg…" at bounding box center [415, 168] width 596 height 61
click at [117, 133] on input "c. Perform static analysis by disassembling the executable to understand its tr…" at bounding box center [117, 127] width 0 height 12
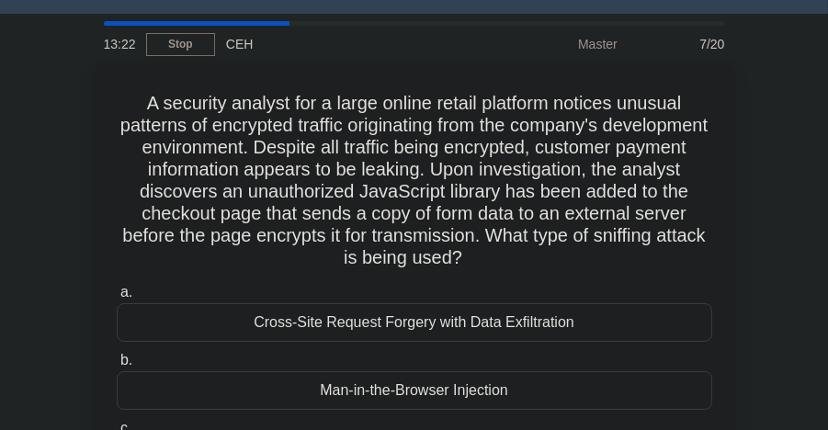
scroll to position [0, 0]
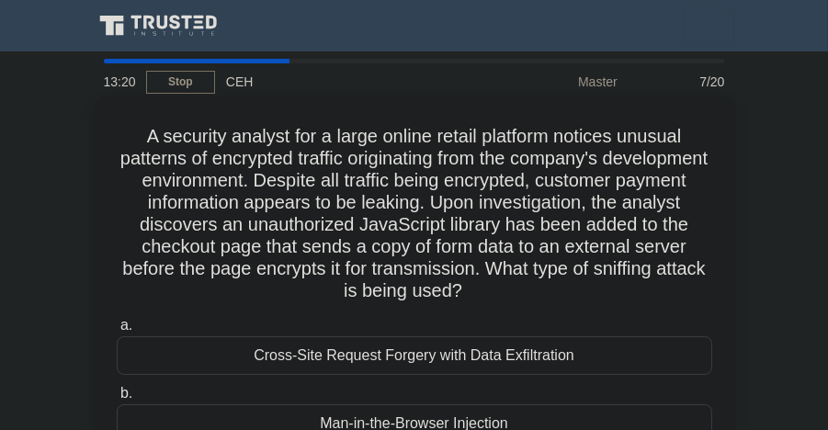
drag, startPoint x: 138, startPoint y: 130, endPoint x: 607, endPoint y: 288, distance: 494.8
click at [607, 288] on h5 "A security analyst for a large online retail platform notices unusual patterns …" at bounding box center [414, 214] width 599 height 178
drag, startPoint x: 607, startPoint y: 288, endPoint x: 516, endPoint y: 240, distance: 102.8
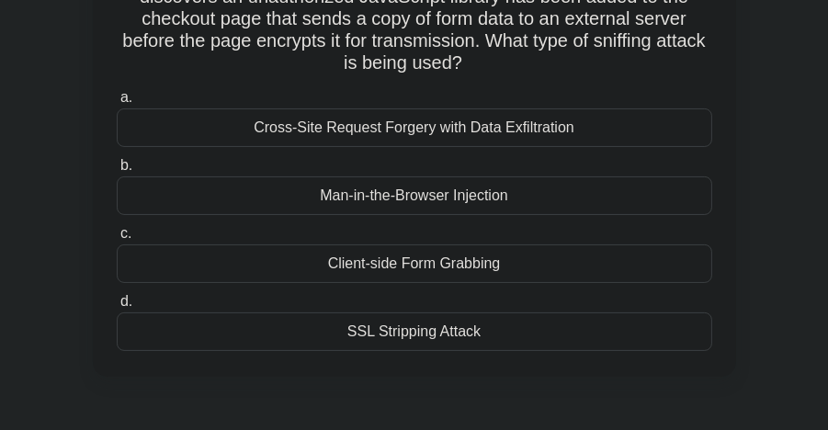
scroll to position [250, 0]
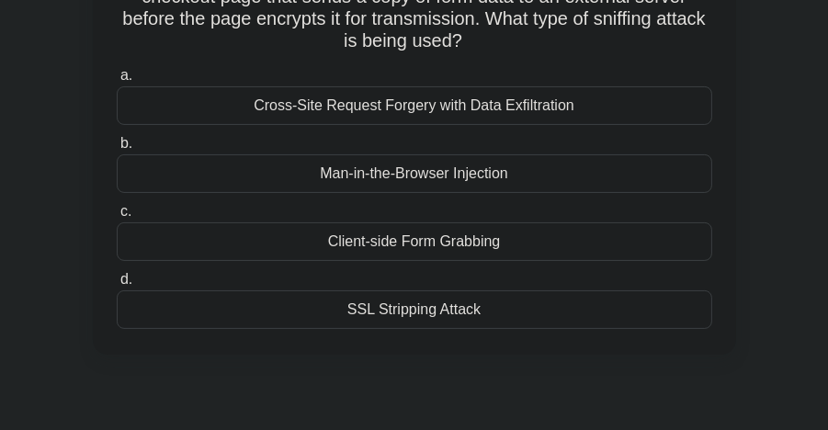
click at [482, 107] on div "Cross-Site Request Forgery with Data Exfiltration" at bounding box center [415, 105] width 596 height 39
click at [117, 82] on input "a. Cross-Site Request Forgery with Data Exfiltration" at bounding box center [117, 76] width 0 height 12
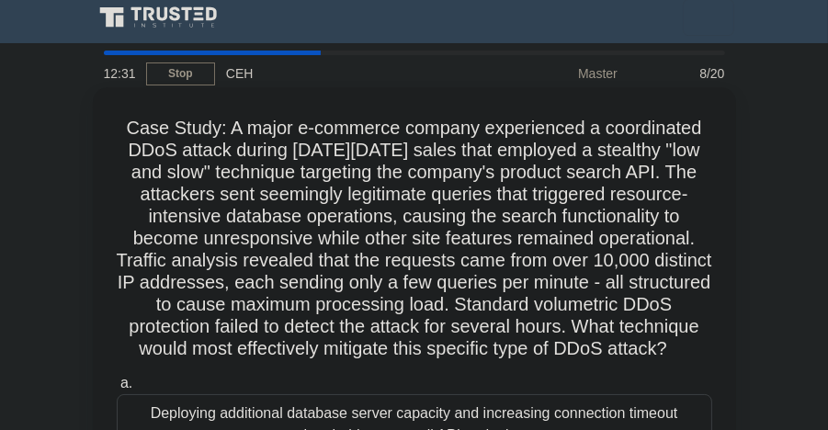
scroll to position [0, 0]
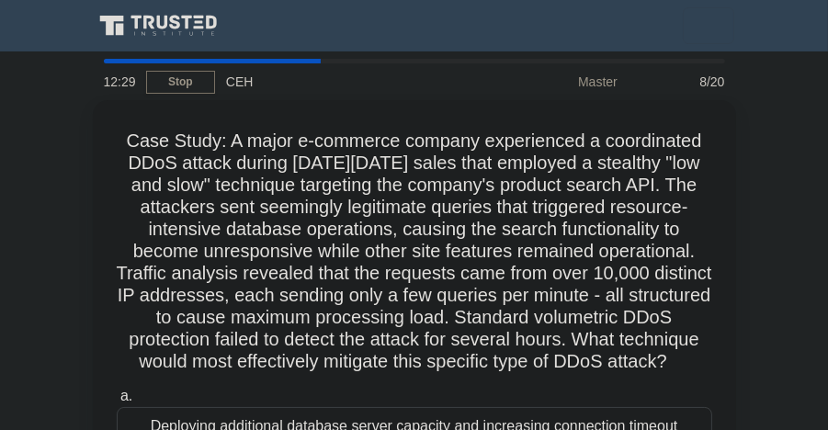
drag, startPoint x: 453, startPoint y: 379, endPoint x: 48, endPoint y: 123, distance: 479.3
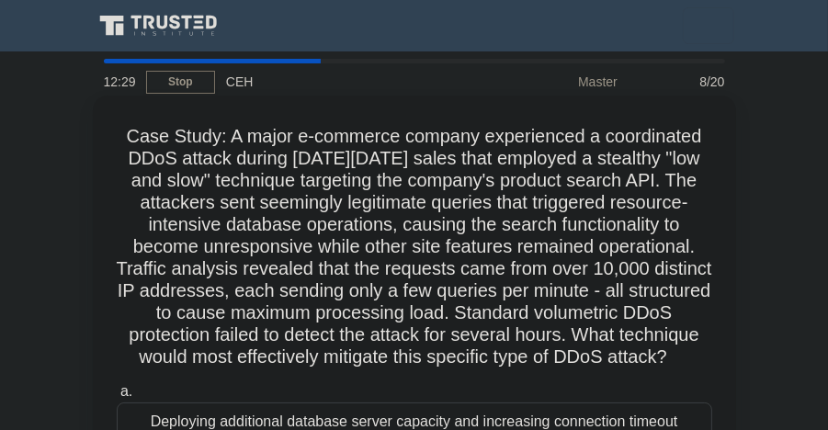
drag, startPoint x: 48, startPoint y: 123, endPoint x: 225, endPoint y: 218, distance: 201.1
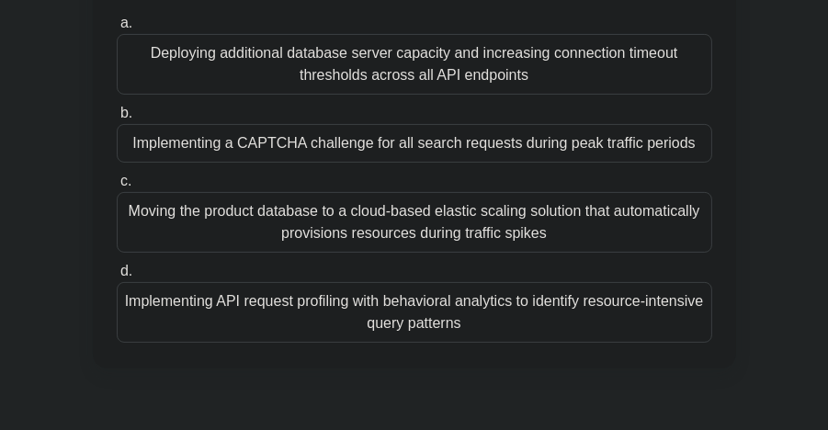
scroll to position [381, 0]
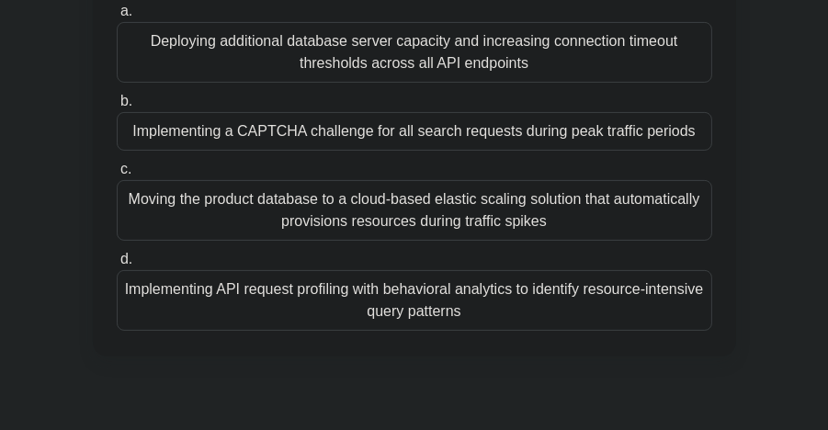
click at [546, 151] on div "Implementing a CAPTCHA challenge for all search requests during peak traffic pe…" at bounding box center [415, 131] width 596 height 39
click at [117, 108] on input "b. Implementing a CAPTCHA challenge for all search requests during peak traffic…" at bounding box center [117, 102] width 0 height 12
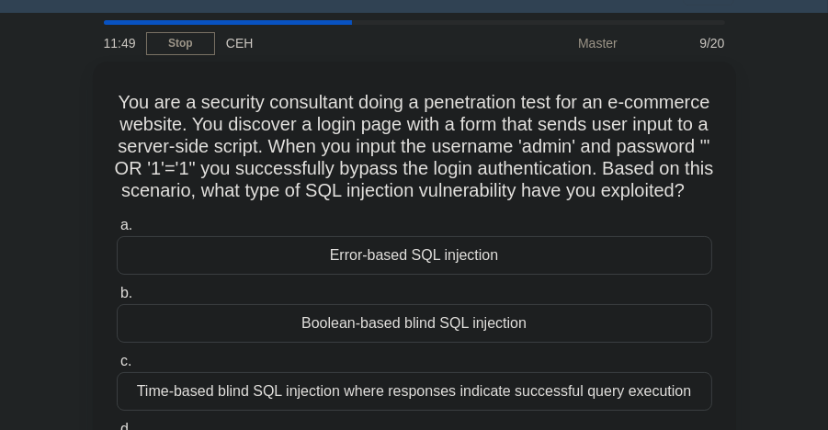
scroll to position [0, 0]
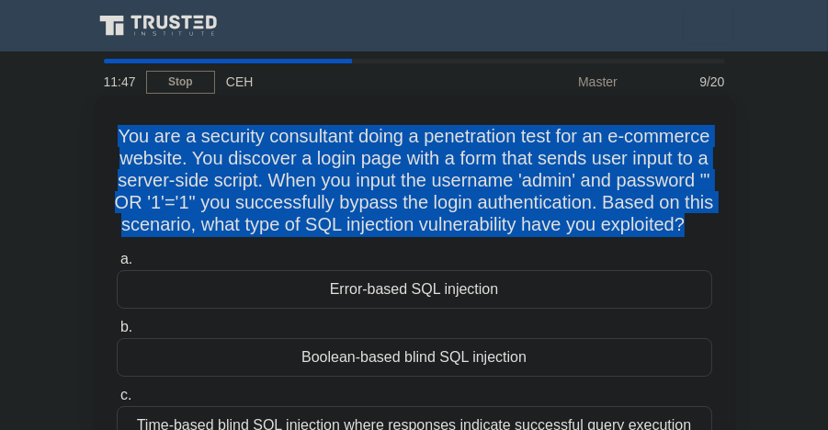
drag, startPoint x: 153, startPoint y: 131, endPoint x: 535, endPoint y: 245, distance: 398.8
click at [535, 237] on h5 "You are a security consultant doing a penetration test for an e-commerce websit…" at bounding box center [414, 181] width 599 height 112
drag, startPoint x: 537, startPoint y: 247, endPoint x: 116, endPoint y: 137, distance: 435.3
click at [116, 137] on h5 "You are a security consultant doing a penetration test for an e-commerce websit…" at bounding box center [414, 181] width 599 height 112
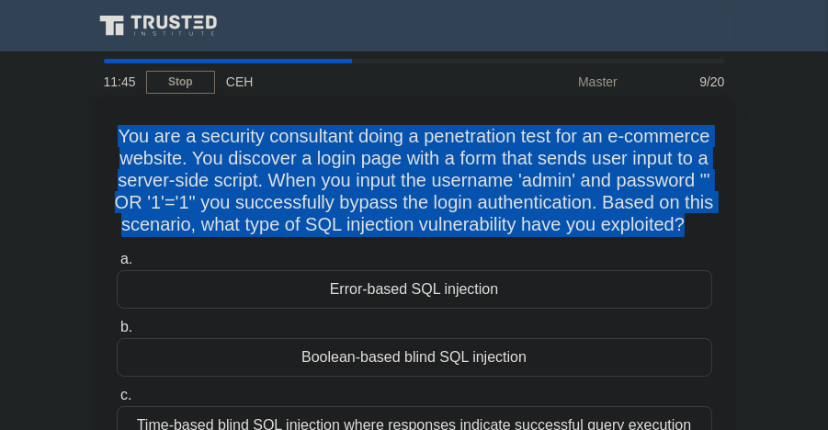
drag, startPoint x: 116, startPoint y: 137, endPoint x: 210, endPoint y: 155, distance: 95.6
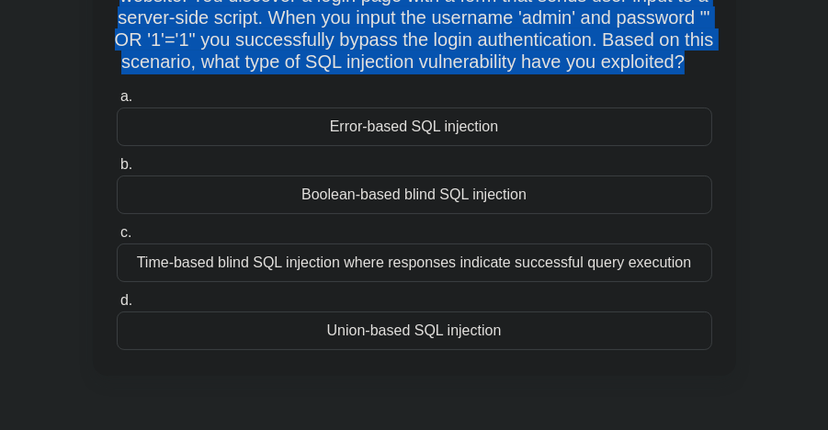
scroll to position [165, 0]
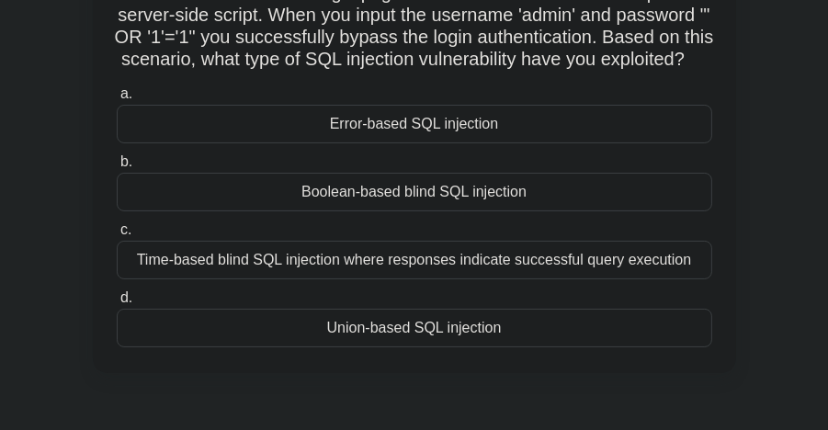
click at [512, 143] on div "Error-based SQL injection" at bounding box center [415, 124] width 596 height 39
click at [117, 100] on input "a. Error-based SQL injection" at bounding box center [117, 94] width 0 height 12
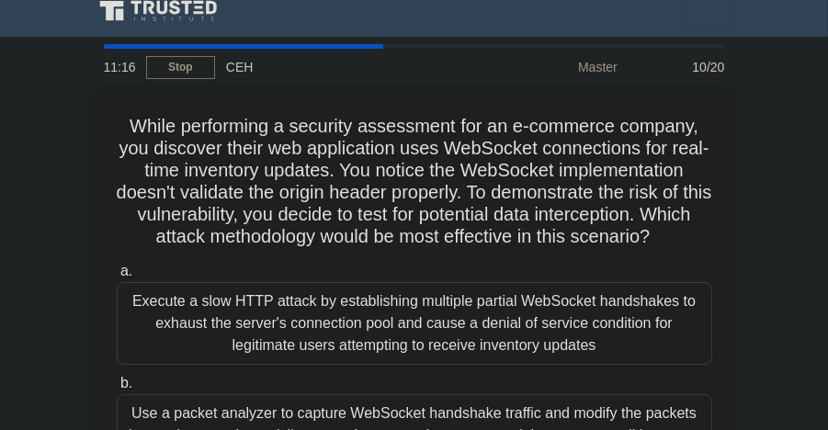
scroll to position [0, 0]
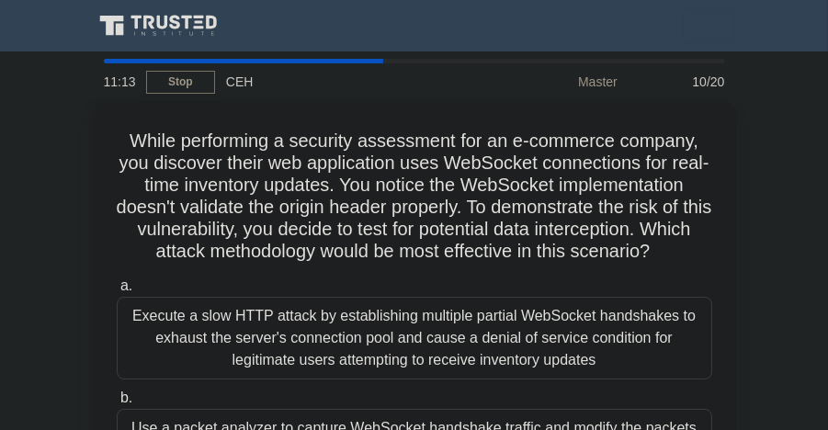
drag, startPoint x: 696, startPoint y: 251, endPoint x: 85, endPoint y: 133, distance: 622.6
click at [85, 133] on div "While performing a security assessment for an e-commerce company, you discover …" at bounding box center [415, 410] width 662 height 620
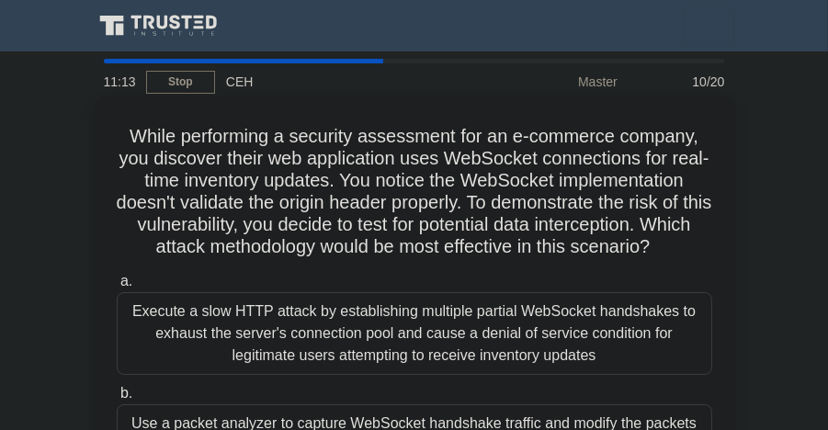
drag, startPoint x: 85, startPoint y: 133, endPoint x: 245, endPoint y: 170, distance: 164.1
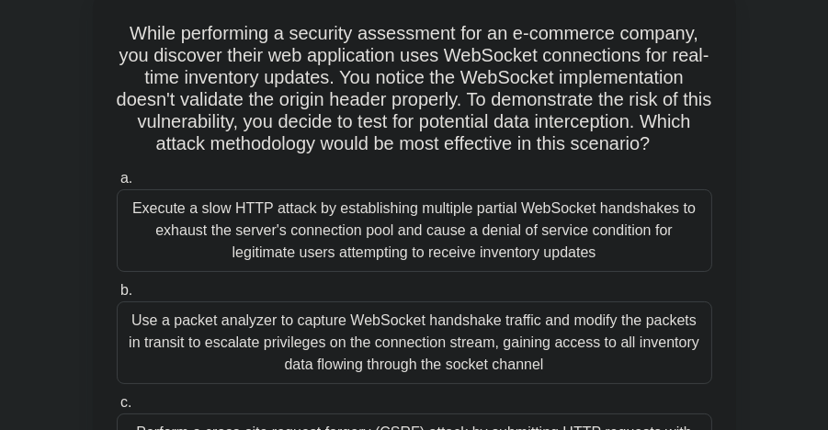
scroll to position [104, 0]
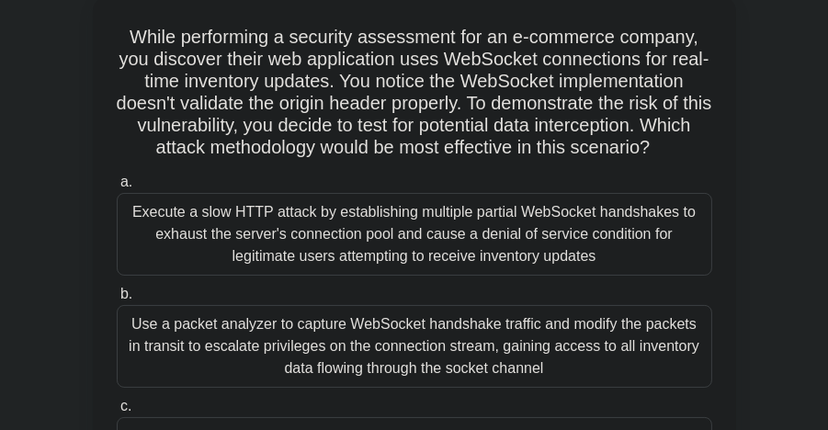
click at [761, 132] on main "10:02 Stop CEH Master 10/20 While performing a security assessment for an e-com…" at bounding box center [414, 415] width 828 height 934
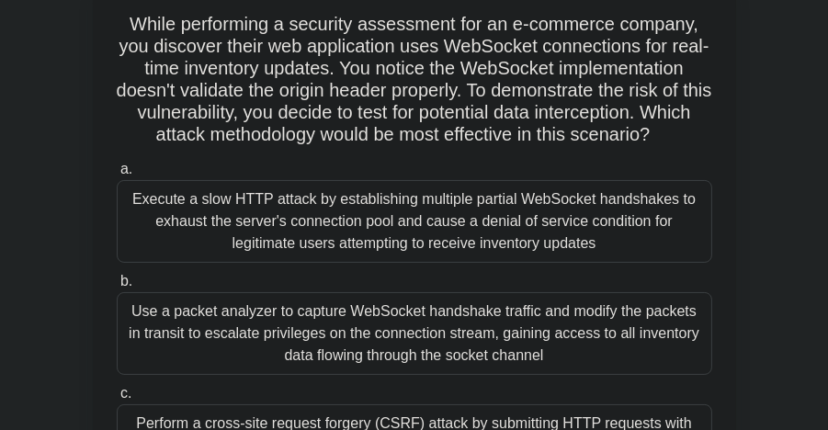
scroll to position [119, 0]
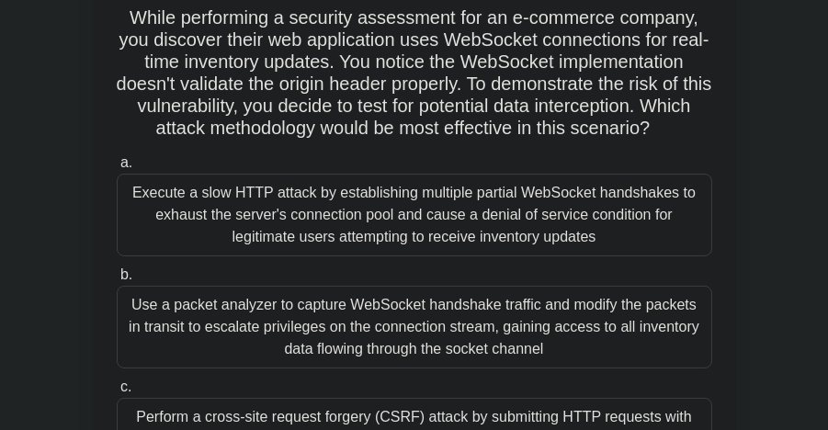
drag, startPoint x: 129, startPoint y: 18, endPoint x: 717, endPoint y: 127, distance: 598.3
click at [717, 127] on div "While performing a security assessment for an e-commerce company, you discover …" at bounding box center [414, 275] width 629 height 583
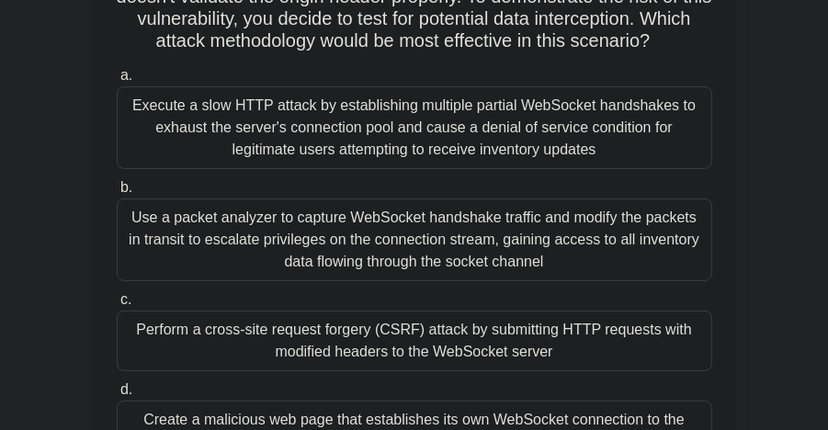
scroll to position [211, 0]
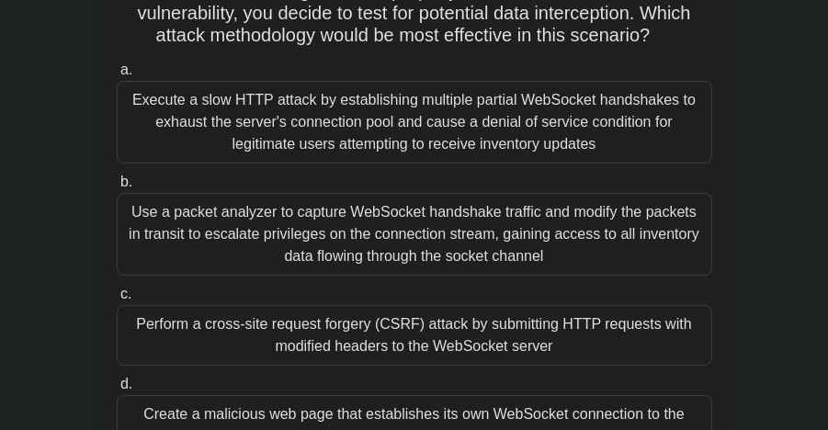
click at [622, 136] on div "Execute a slow HTTP attack by establishing multiple partial WebSocket handshake…" at bounding box center [415, 122] width 596 height 83
click at [117, 76] on input "a. Execute a slow HTTP attack by establishing multiple partial WebSocket handsh…" at bounding box center [117, 70] width 0 height 12
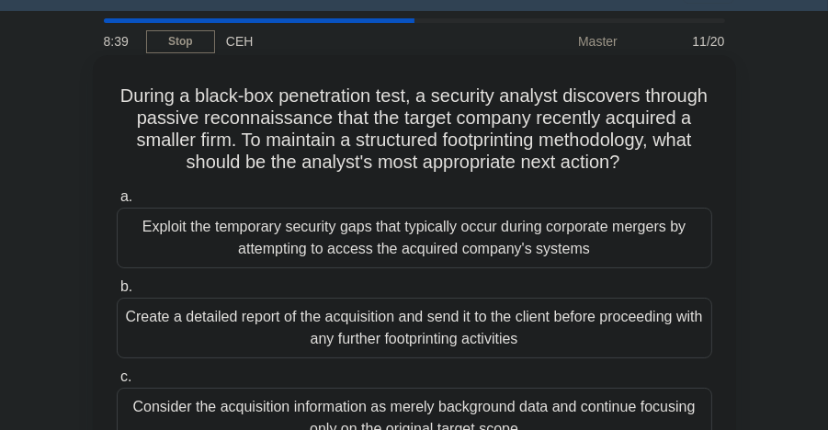
scroll to position [0, 0]
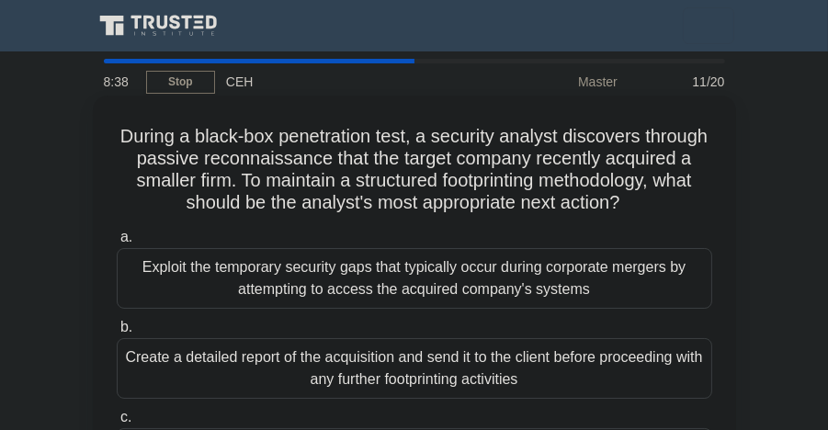
drag, startPoint x: 130, startPoint y: 132, endPoint x: 523, endPoint y: 228, distance: 405.0
click at [523, 215] on h5 "During a black-box penetration test, a security analyst discovers through passi…" at bounding box center [414, 170] width 599 height 90
drag, startPoint x: 523, startPoint y: 228, endPoint x: 486, endPoint y: 175, distance: 64.8
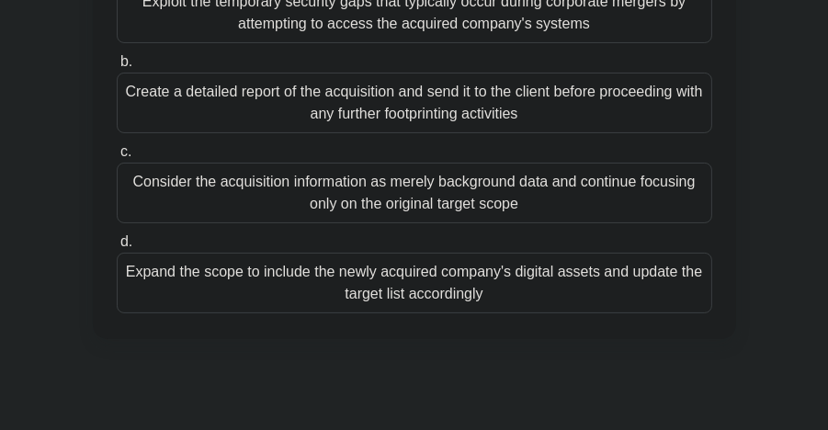
scroll to position [276, 0]
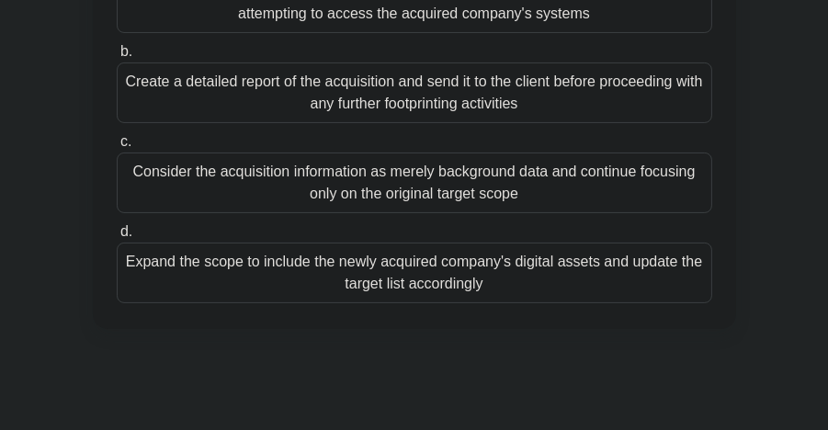
click at [386, 117] on div "Create a detailed report of the acquisition and send it to the client before pr…" at bounding box center [415, 93] width 596 height 61
click at [117, 58] on input "b. Create a detailed report of the acquisition and send it to the client before…" at bounding box center [117, 52] width 0 height 12
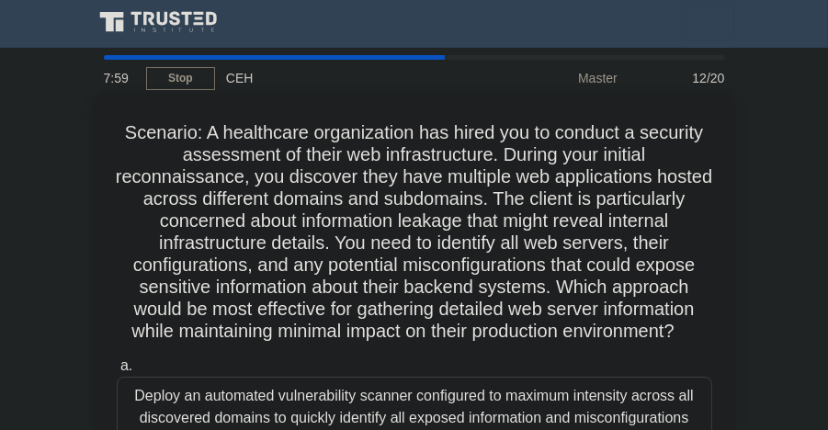
scroll to position [0, 0]
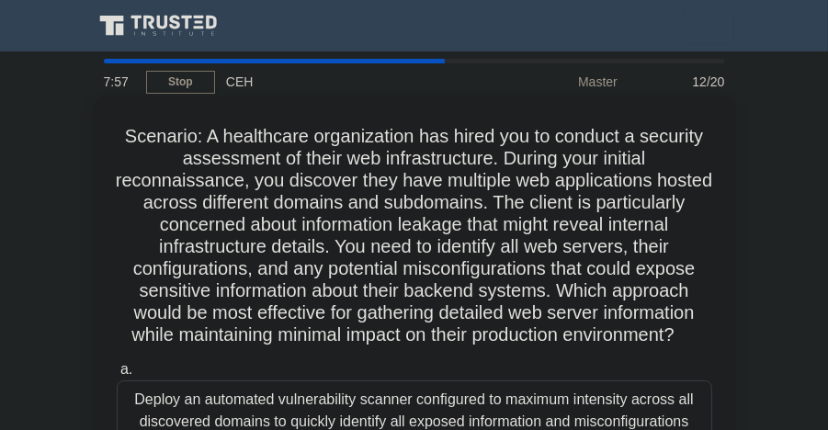
drag, startPoint x: 122, startPoint y: 137, endPoint x: 712, endPoint y: 348, distance: 625.8
click at [712, 348] on h5 "Scenario: A healthcare organization has hired you to conduct a security assessm…" at bounding box center [414, 236] width 599 height 222
drag, startPoint x: 712, startPoint y: 348, endPoint x: 533, endPoint y: 235, distance: 210.7
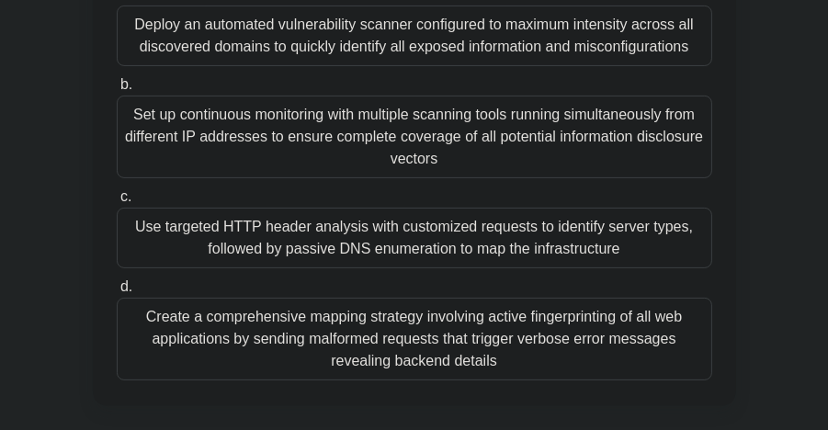
scroll to position [384, 0]
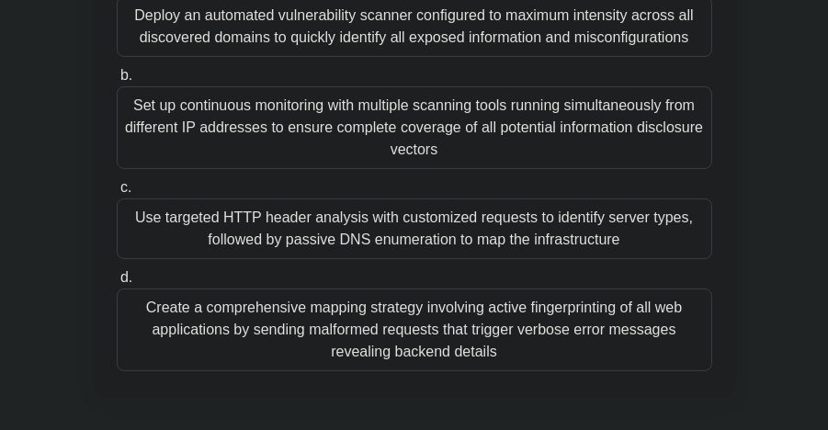
click at [610, 130] on div "Set up continuous monitoring with multiple scanning tools running simultaneousl…" at bounding box center [415, 127] width 596 height 83
click at [117, 82] on input "b. Set up continuous monitoring with multiple scanning tools running simultaneo…" at bounding box center [117, 76] width 0 height 12
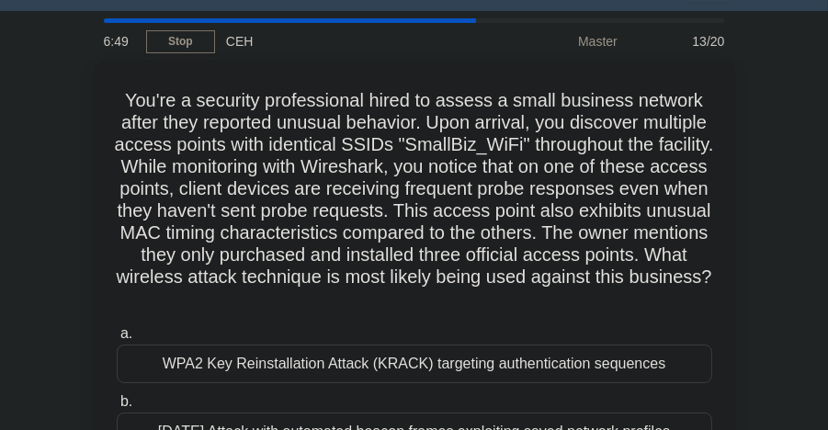
scroll to position [0, 0]
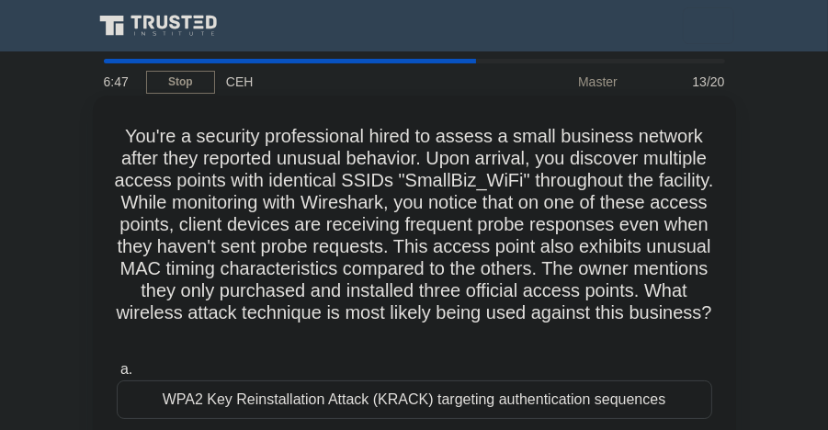
drag, startPoint x: 121, startPoint y: 132, endPoint x: 659, endPoint y: 327, distance: 572.1
click at [659, 327] on h5 "You're a security professional hired to assess a small business network after t…" at bounding box center [414, 236] width 599 height 222
drag, startPoint x: 659, startPoint y: 327, endPoint x: 428, endPoint y: 250, distance: 244.2
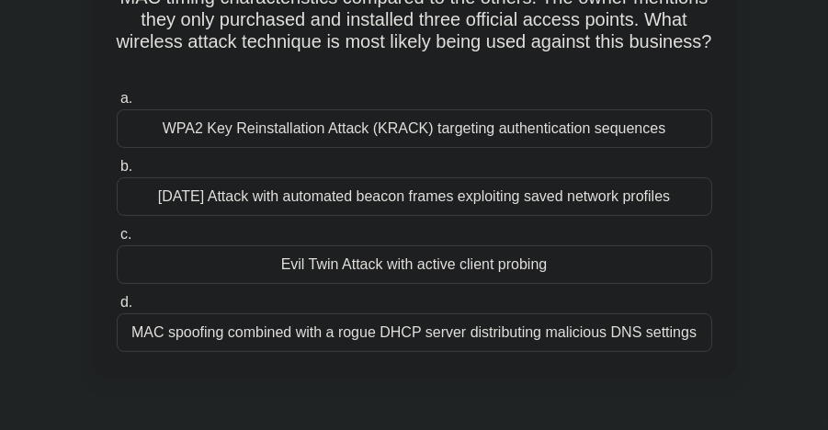
scroll to position [277, 0]
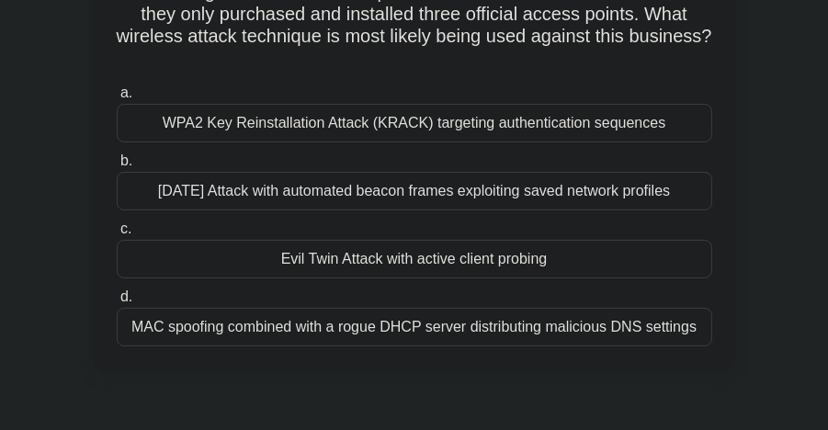
click at [399, 258] on div "Evil Twin Attack with active client probing" at bounding box center [415, 259] width 596 height 39
click at [117, 235] on input "c. Evil Twin Attack with active client probing" at bounding box center [117, 229] width 0 height 12
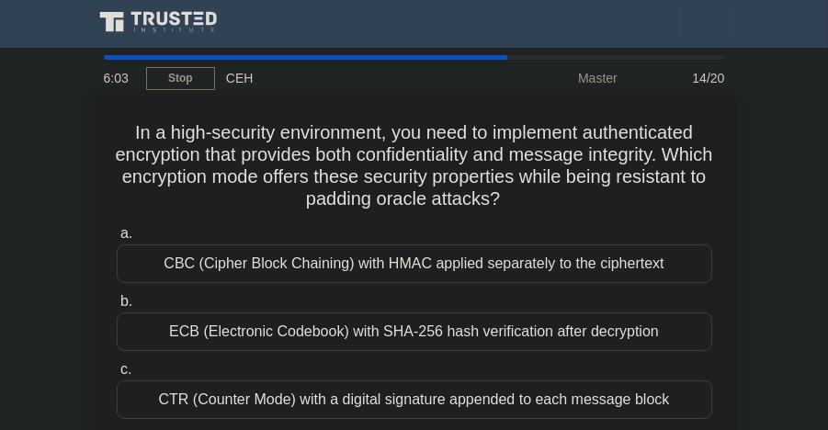
scroll to position [0, 0]
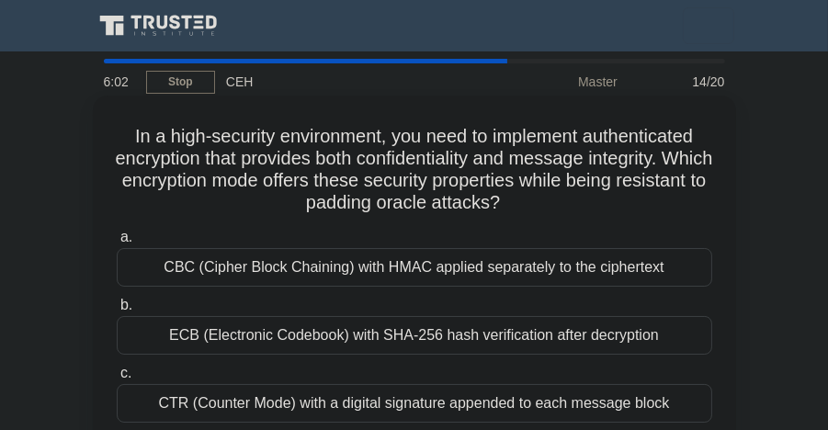
drag, startPoint x: 109, startPoint y: 128, endPoint x: 604, endPoint y: 214, distance: 502.1
click at [604, 214] on div "In a high-security environment, you need to implement authenticated encryption …" at bounding box center [414, 306] width 629 height 406
drag, startPoint x: 604, startPoint y: 214, endPoint x: 505, endPoint y: 157, distance: 114.5
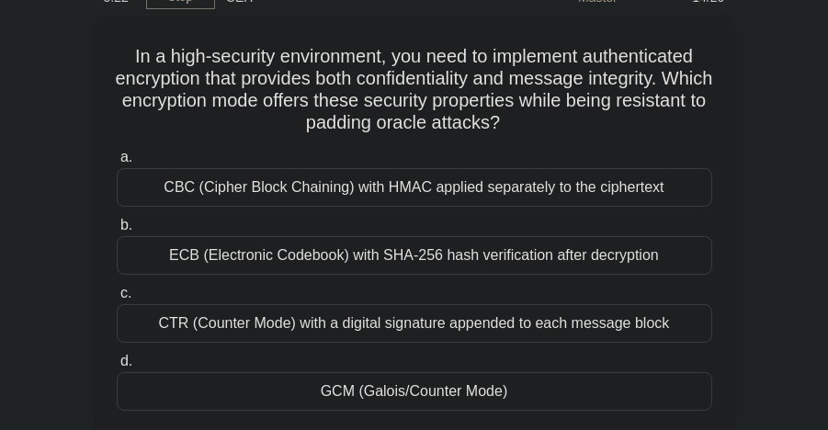
scroll to position [84, 0]
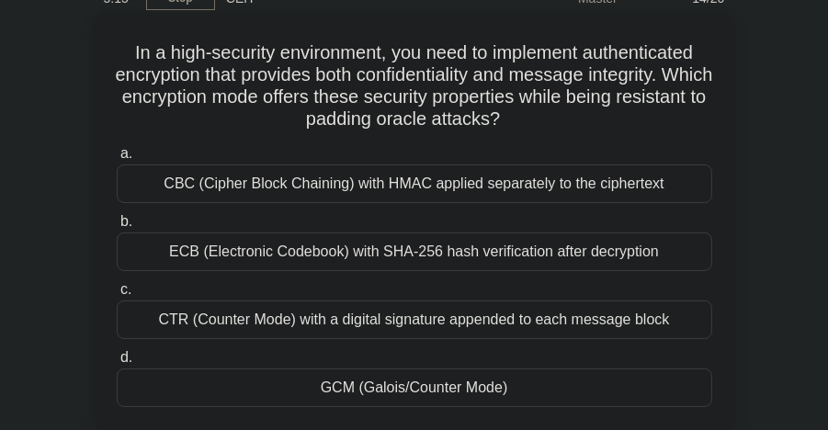
click at [572, 182] on div "CBC (Cipher Block Chaining) with HMAC applied separately to the ciphertext" at bounding box center [415, 184] width 596 height 39
click at [117, 160] on input "a. CBC (Cipher Block Chaining) with HMAC applied separately to the ciphertext" at bounding box center [117, 154] width 0 height 12
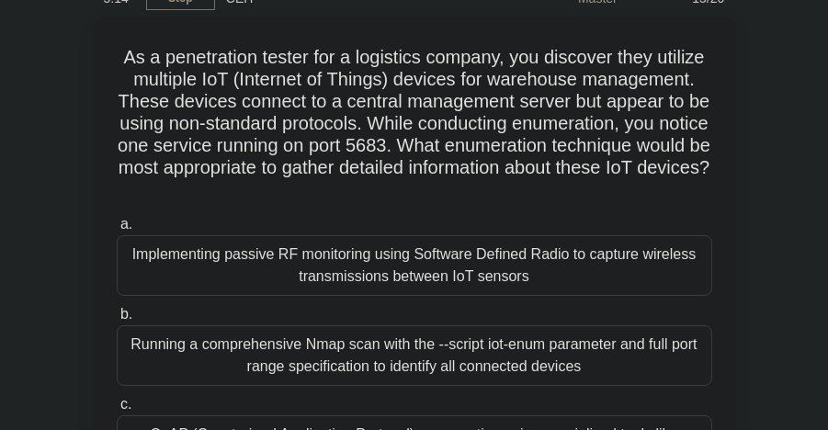
scroll to position [0, 0]
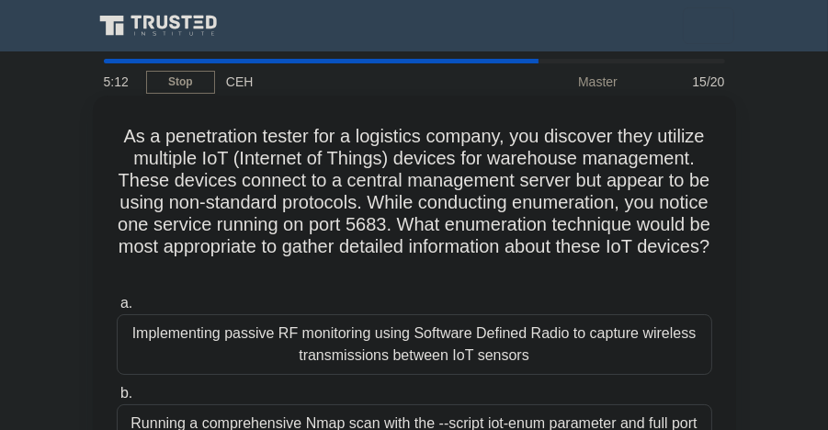
drag, startPoint x: 119, startPoint y: 143, endPoint x: 492, endPoint y: 268, distance: 393.7
click at [492, 268] on div "As a penetration tester for a logistics company, you discover they utilize mult…" at bounding box center [414, 383] width 629 height 561
drag, startPoint x: 492, startPoint y: 268, endPoint x: 433, endPoint y: 218, distance: 77.6
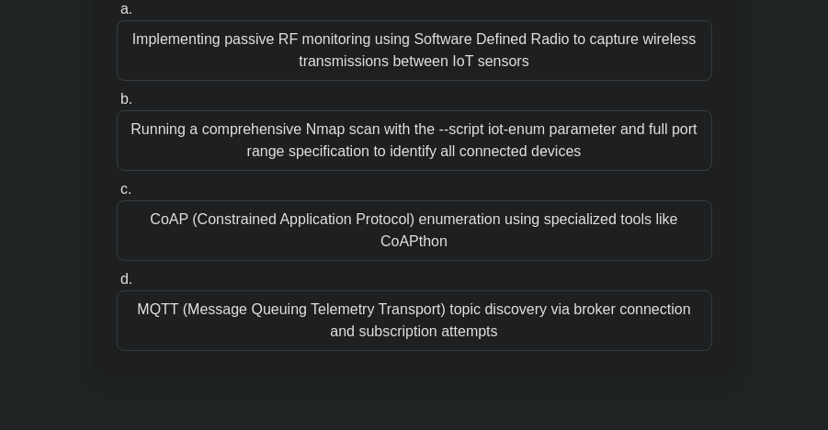
scroll to position [311, 0]
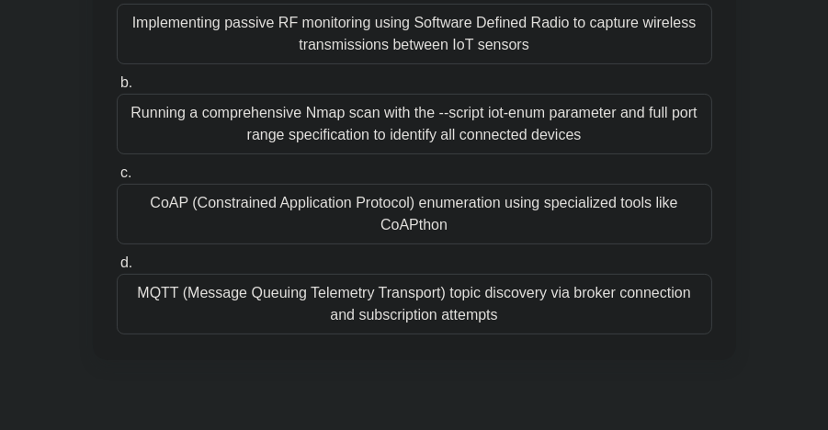
click at [587, 125] on div "Running a comprehensive Nmap scan with the --script iot-enum parameter and full…" at bounding box center [415, 124] width 596 height 61
click at [117, 89] on input "b. Running a comprehensive Nmap scan with the --script iot-enum parameter and f…" at bounding box center [117, 83] width 0 height 12
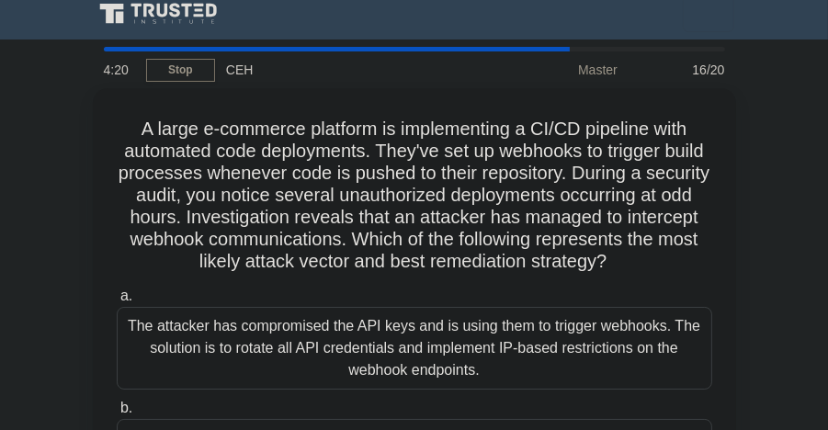
scroll to position [0, 0]
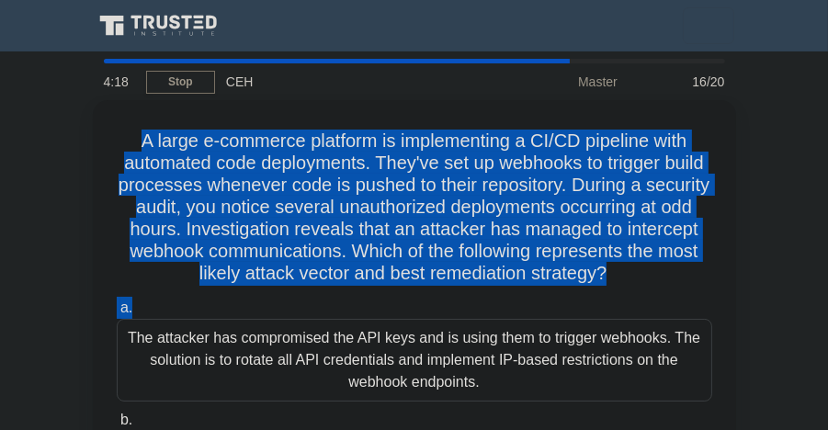
drag, startPoint x: 145, startPoint y: 145, endPoint x: 761, endPoint y: 299, distance: 634.8
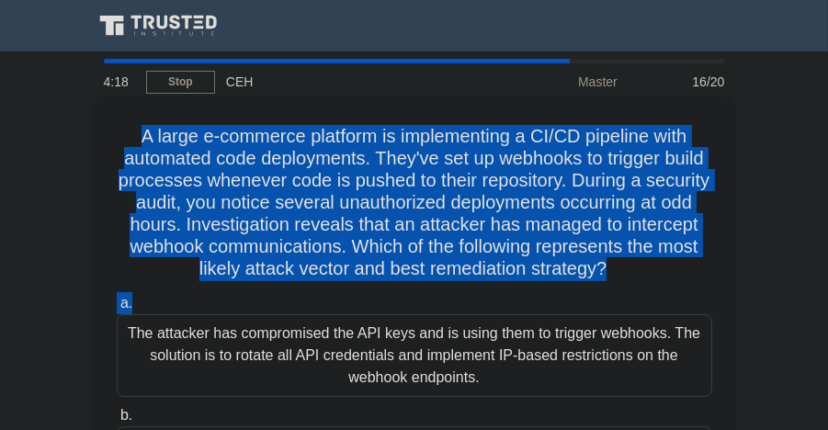
drag, startPoint x: 761, startPoint y: 299, endPoint x: 576, endPoint y: 222, distance: 201.1
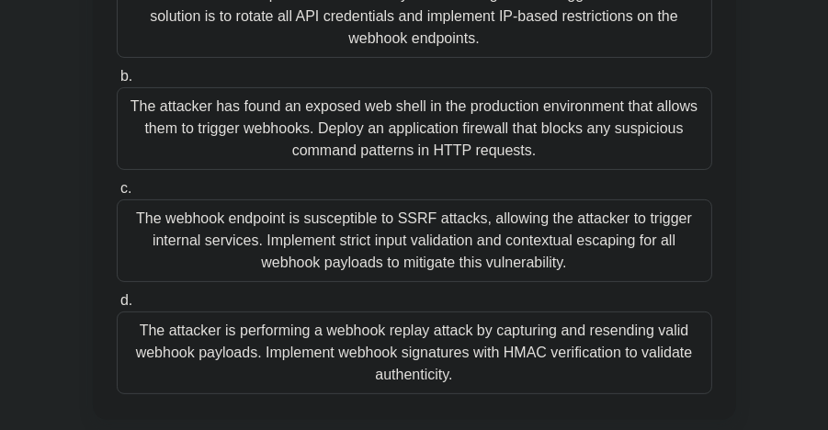
scroll to position [356, 0]
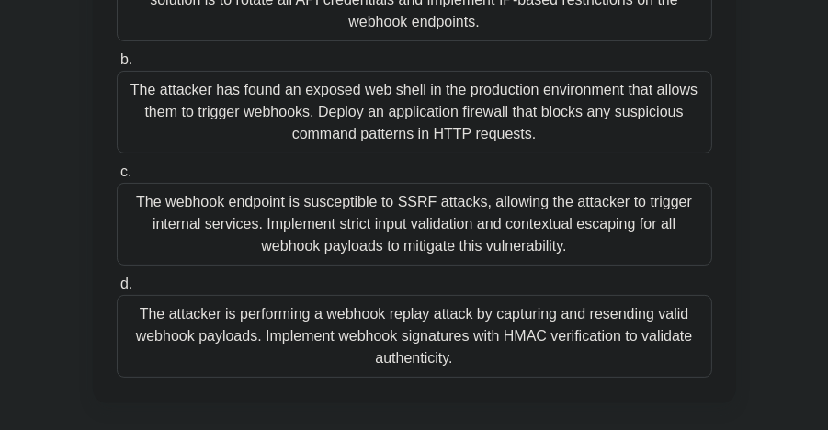
click at [579, 325] on div "The attacker is performing a webhook replay attack by capturing and resending v…" at bounding box center [415, 336] width 596 height 83
click at [117, 291] on input "d. The attacker is performing a webhook replay attack by capturing and resendin…" at bounding box center [117, 285] width 0 height 12
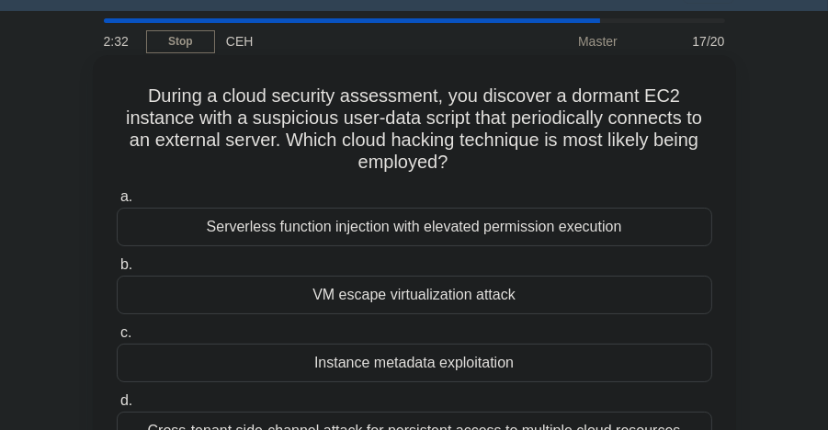
scroll to position [0, 0]
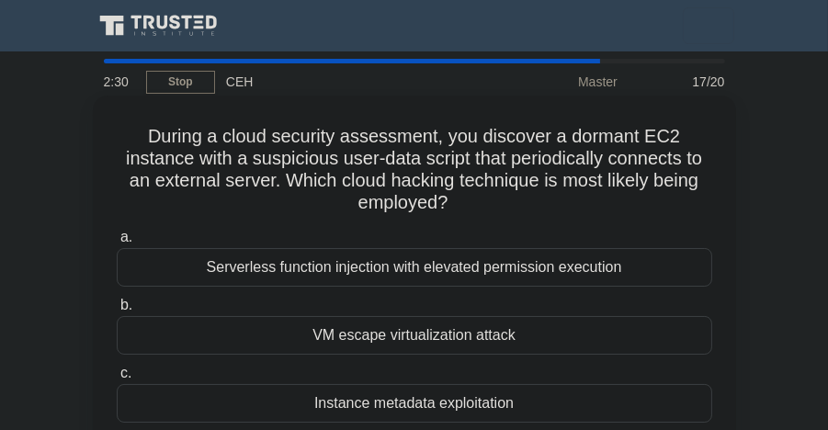
drag, startPoint x: 139, startPoint y: 130, endPoint x: 569, endPoint y: 211, distance: 437.8
click at [569, 211] on h5 "During a cloud security assessment, you discover a dormant EC2 instance with a …" at bounding box center [414, 170] width 599 height 90
drag, startPoint x: 569, startPoint y: 211, endPoint x: 442, endPoint y: 136, distance: 147.1
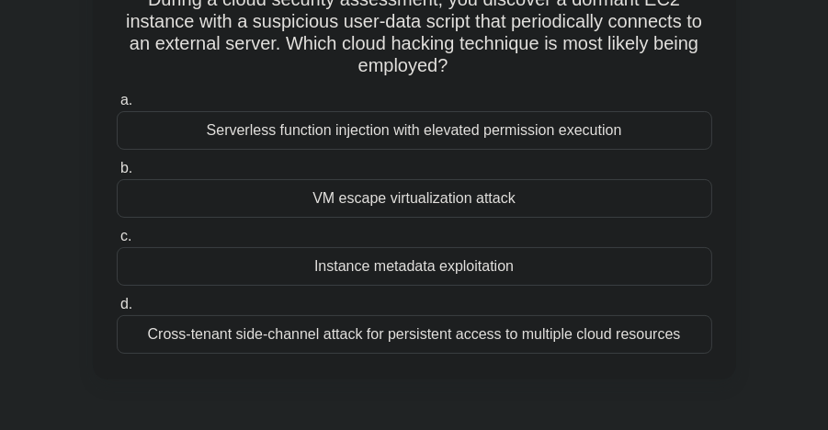
scroll to position [144, 0]
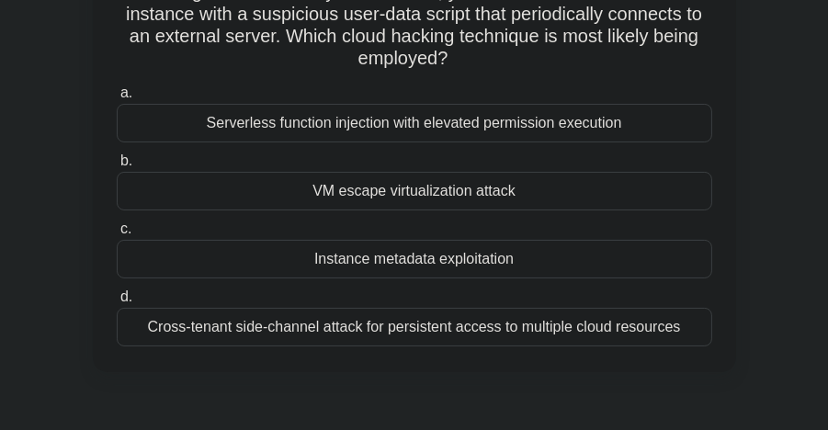
click at [535, 328] on div "Cross-tenant side-channel attack for persistent access to multiple cloud resour…" at bounding box center [415, 327] width 596 height 39
click at [117, 303] on input "d. Cross-tenant side-channel attack for persistent access to multiple cloud res…" at bounding box center [117, 297] width 0 height 12
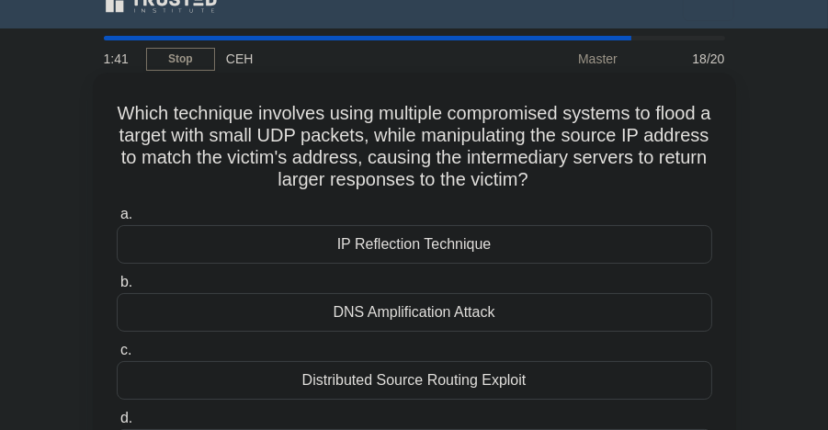
scroll to position [0, 0]
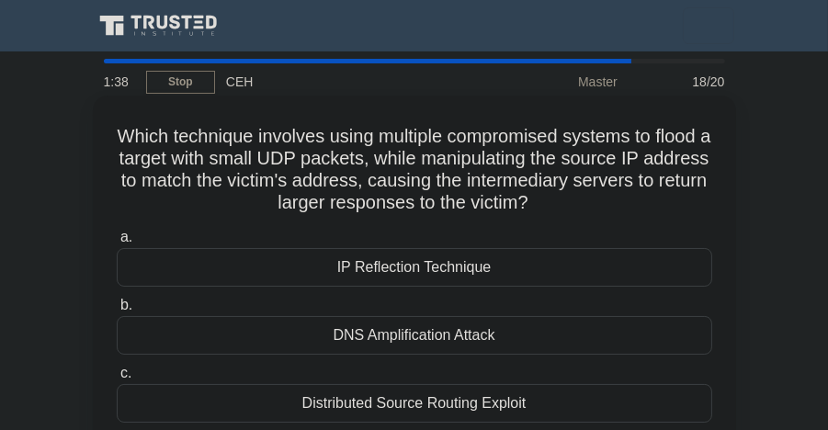
drag, startPoint x: 115, startPoint y: 137, endPoint x: 640, endPoint y: 209, distance: 529.8
click at [640, 209] on h5 "Which technique involves using multiple compromised systems to flood a target w…" at bounding box center [414, 170] width 599 height 90
drag, startPoint x: 640, startPoint y: 209, endPoint x: 549, endPoint y: 173, distance: 97.8
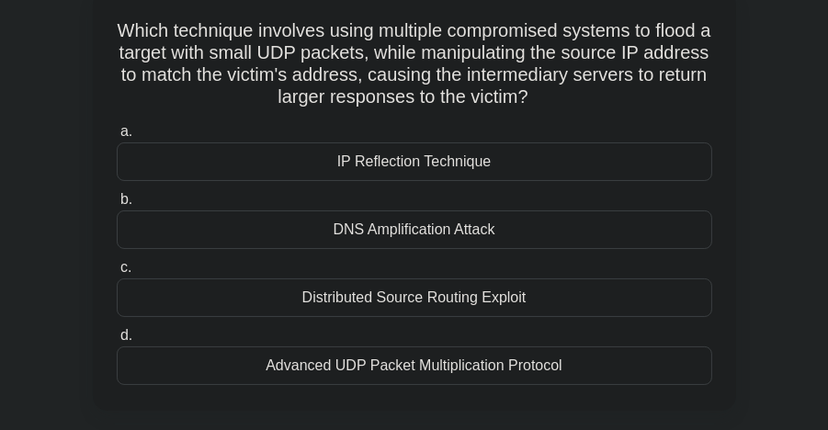
scroll to position [99, 0]
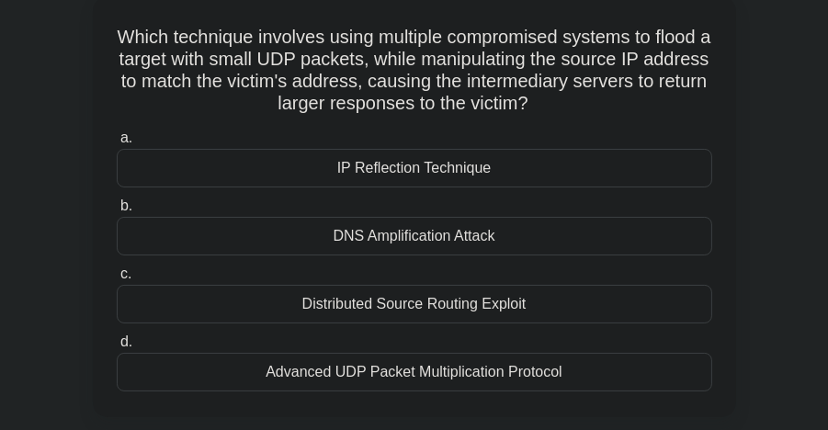
click at [530, 298] on div "Distributed Source Routing Exploit" at bounding box center [415, 304] width 596 height 39
click at [117, 280] on input "c. Distributed Source Routing Exploit" at bounding box center [117, 274] width 0 height 12
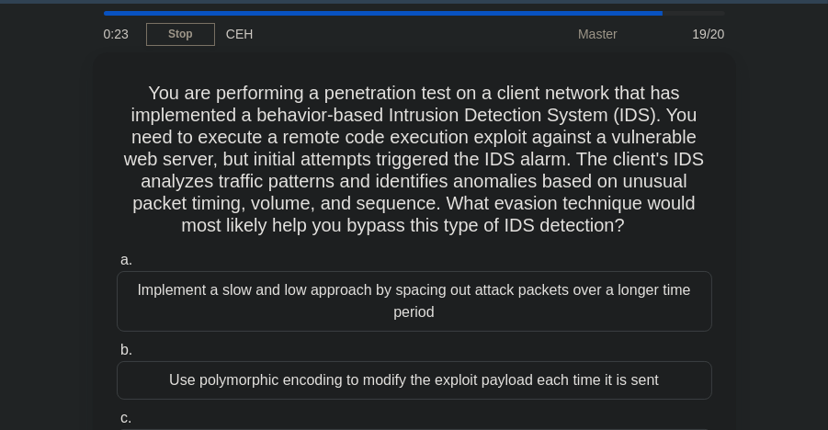
scroll to position [0, 0]
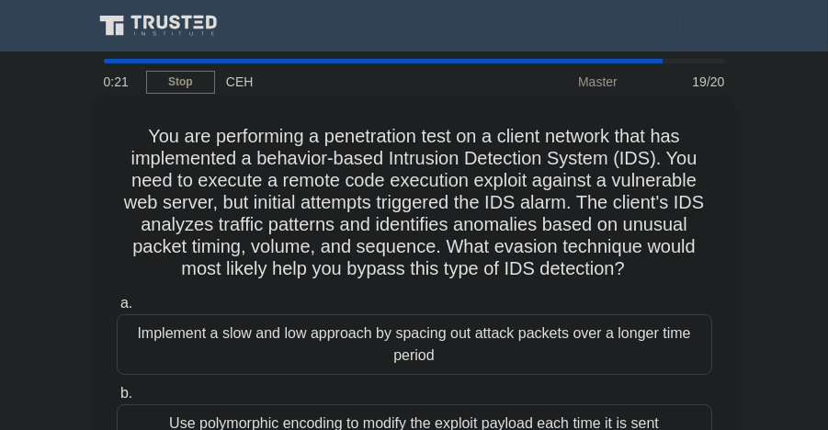
drag, startPoint x: 129, startPoint y: 124, endPoint x: 633, endPoint y: 279, distance: 527.2
click at [633, 279] on h5 "You are performing a penetration test on a client network that has implemented …" at bounding box center [414, 203] width 599 height 156
drag, startPoint x: 633, startPoint y: 279, endPoint x: 576, endPoint y: 233, distance: 73.8
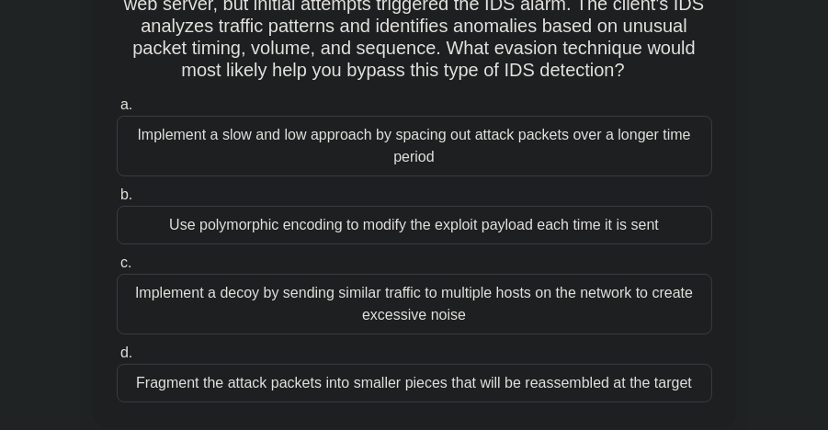
scroll to position [204, 0]
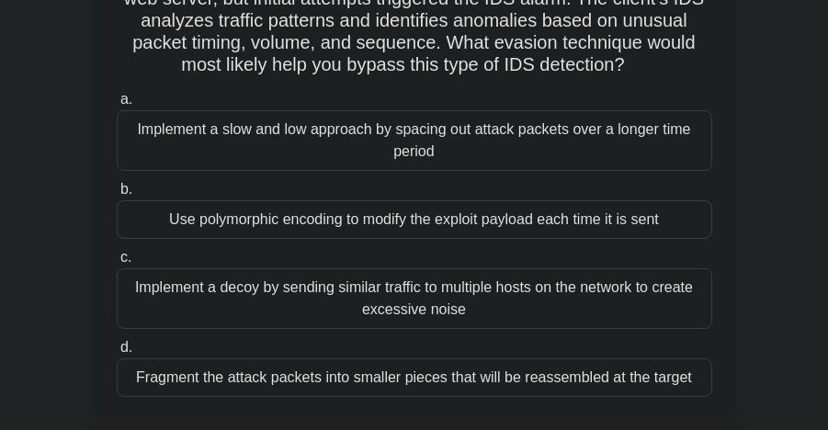
click at [435, 226] on div "Use polymorphic encoding to modify the exploit payload each time it is sent" at bounding box center [415, 219] width 596 height 39
click at [117, 196] on input "b. Use polymorphic encoding to modify the exploit payload each time it is sent" at bounding box center [117, 190] width 0 height 12
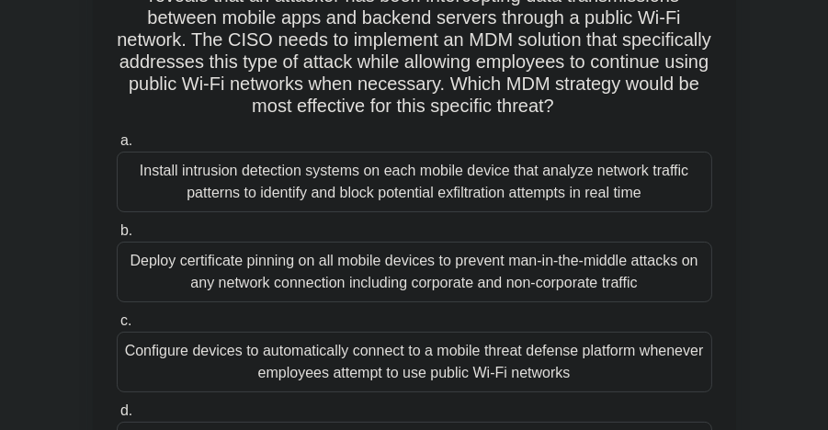
scroll to position [218, 0]
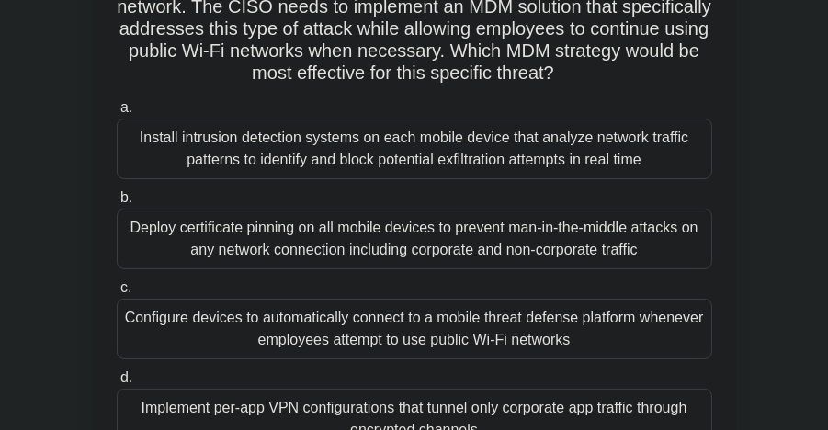
click at [502, 329] on div "Configure devices to automatically connect to a mobile threat defense platform …" at bounding box center [415, 329] width 596 height 61
click at [117, 294] on input "c. Configure devices to automatically connect to a mobile threat defense platfo…" at bounding box center [117, 288] width 0 height 12
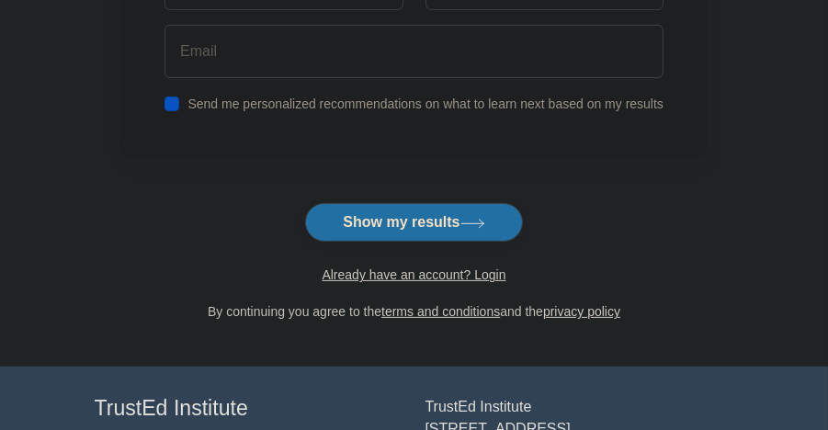
scroll to position [349, 0]
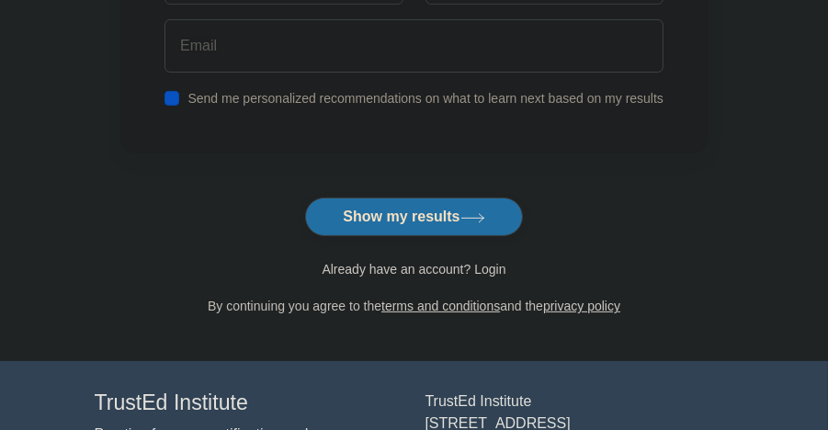
click at [451, 266] on link "Already have an account? Login" at bounding box center [414, 269] width 184 height 15
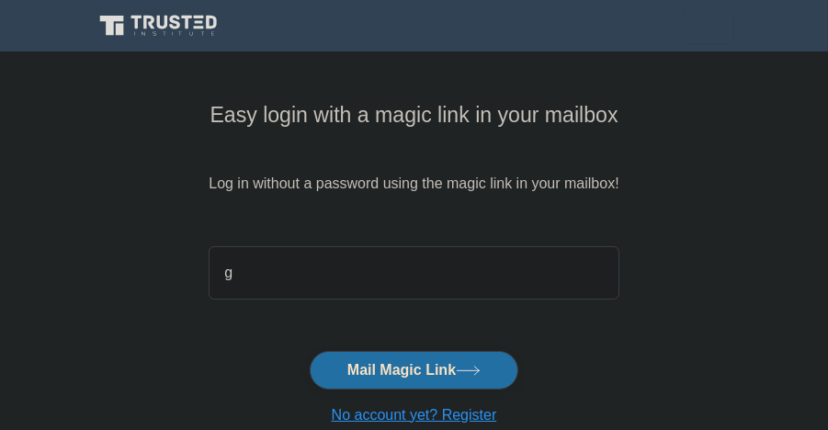
type input "[EMAIL_ADDRESS][DOMAIN_NAME]"
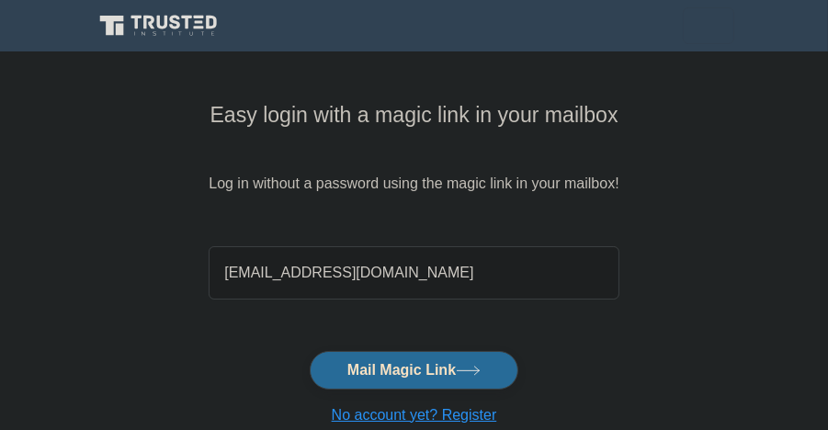
click at [425, 354] on button "Mail Magic Link" at bounding box center [414, 370] width 209 height 39
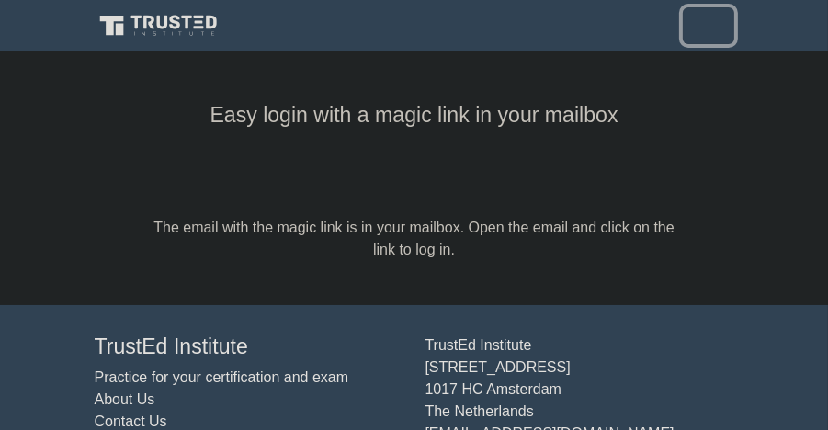
click at [710, 33] on span "Toggle navigation" at bounding box center [709, 26] width 28 height 28
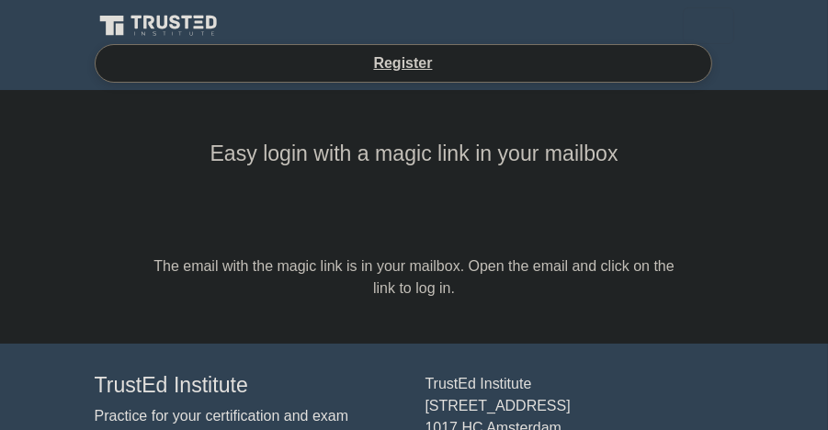
click at [149, 33] on icon at bounding box center [161, 26] width 132 height 27
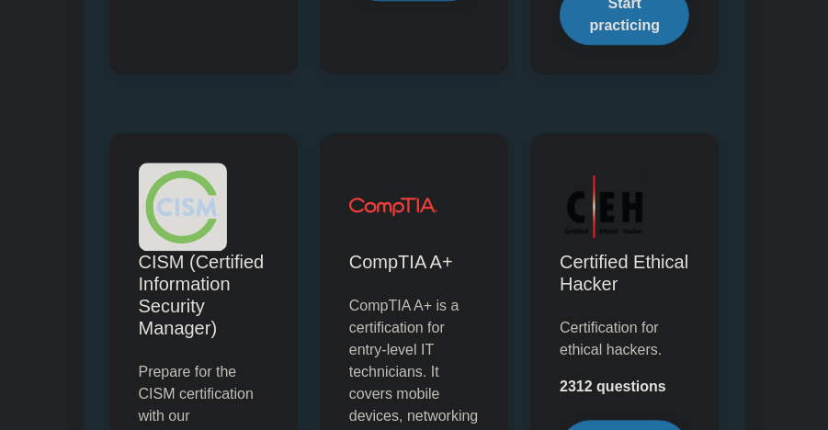
scroll to position [3811, 0]
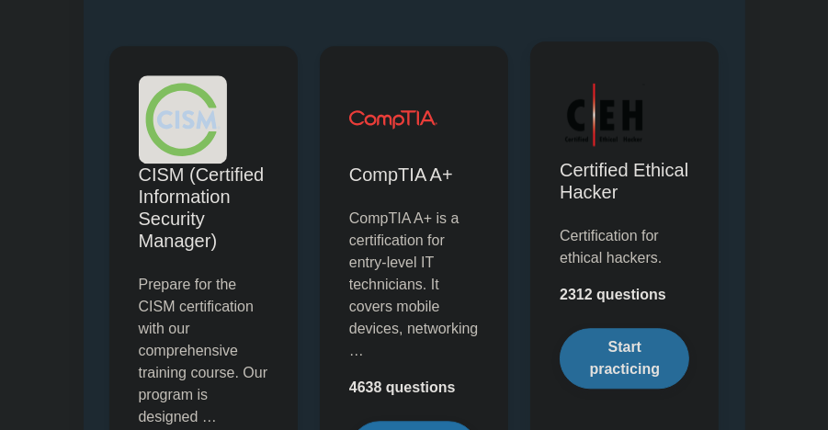
click at [619, 344] on link "Start practicing" at bounding box center [625, 358] width 130 height 61
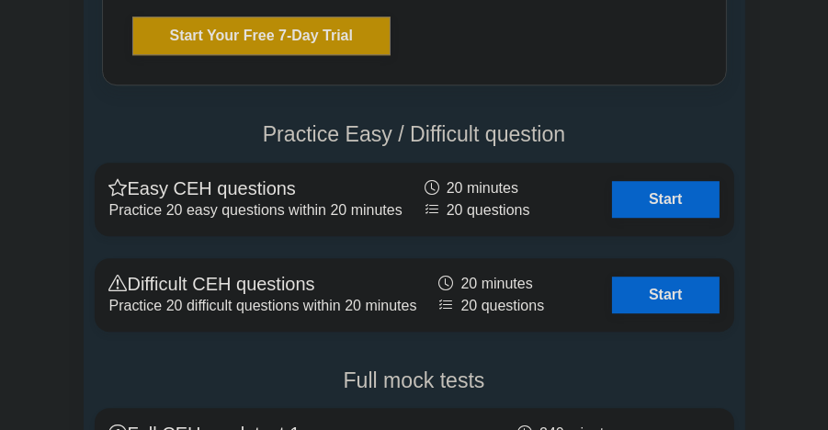
scroll to position [4181, 0]
